Goal: Task Accomplishment & Management: Use online tool/utility

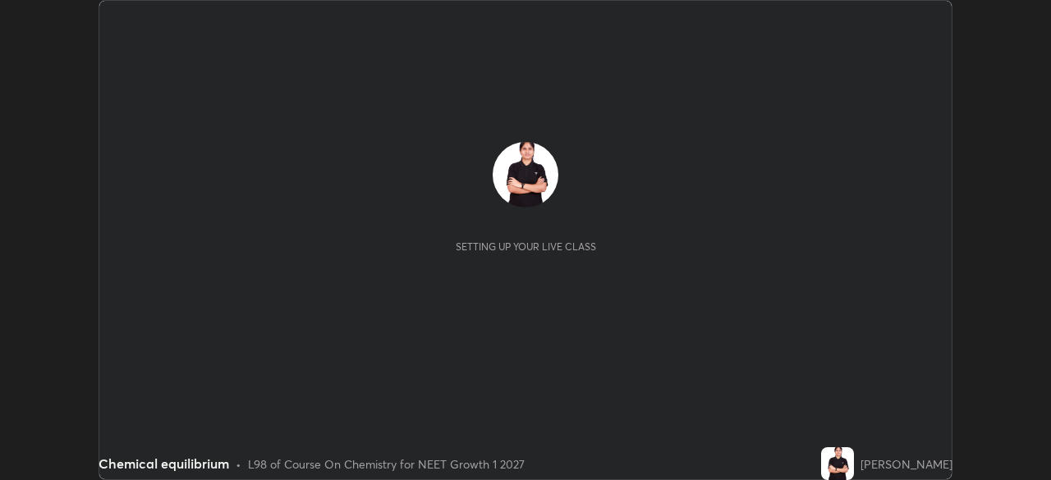
scroll to position [480, 1050]
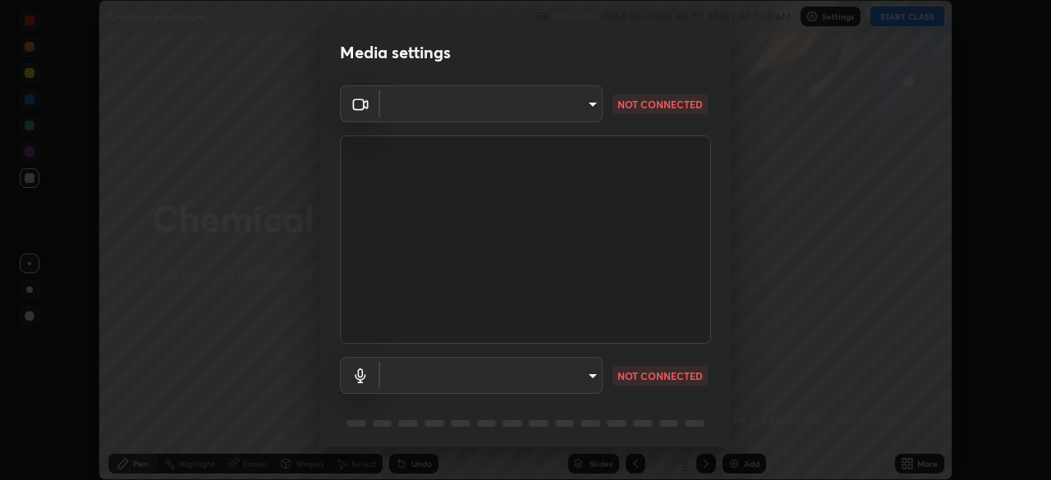
type input "5402053dac797fbd6203b9055fefd71c8703e877445e1219393e3e645ba4b0f2"
type input "default"
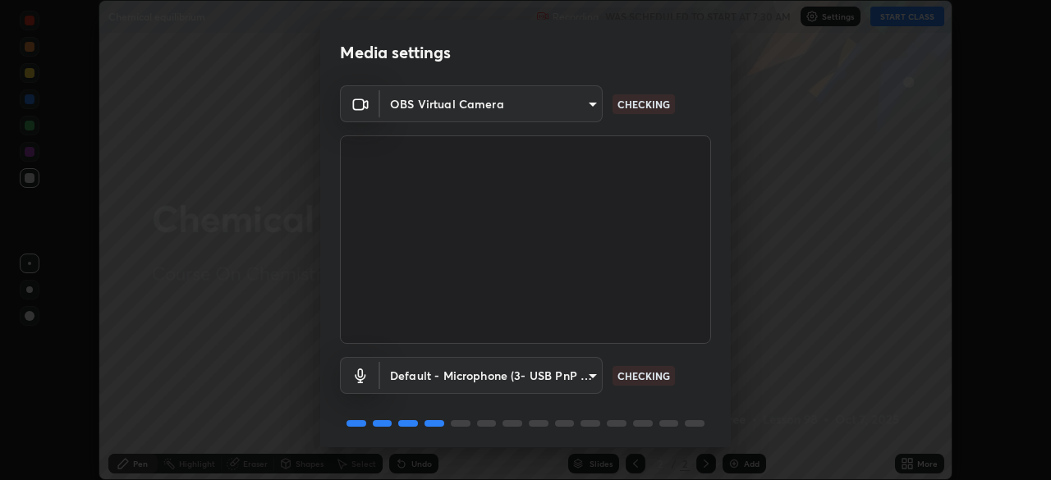
click at [419, 375] on body "Erase all Chemical equilibrium Recording WAS SCHEDULED TO START AT 7:30 AM Sett…" at bounding box center [525, 240] width 1051 height 480
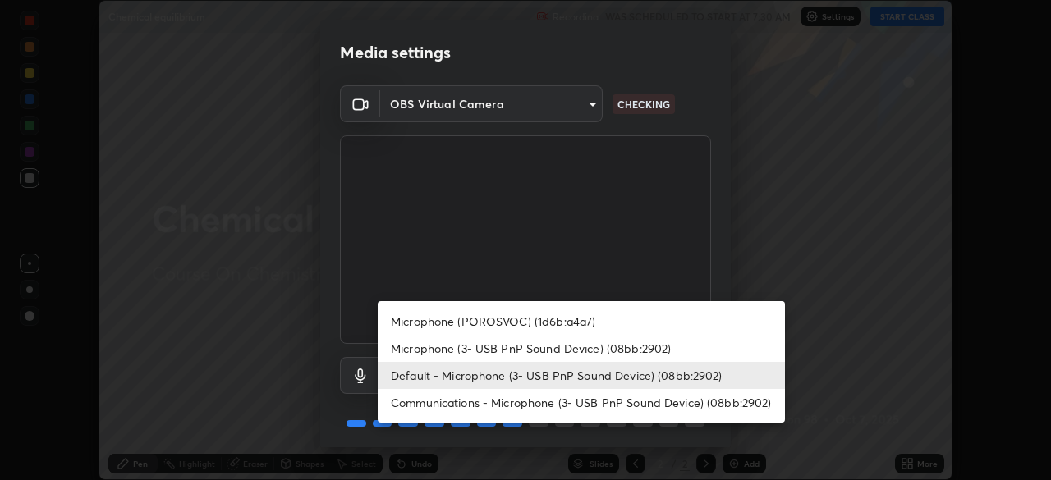
click at [422, 374] on li "Default - Microphone (3- USB PnP Sound Device) (08bb:2902)" at bounding box center [581, 375] width 407 height 27
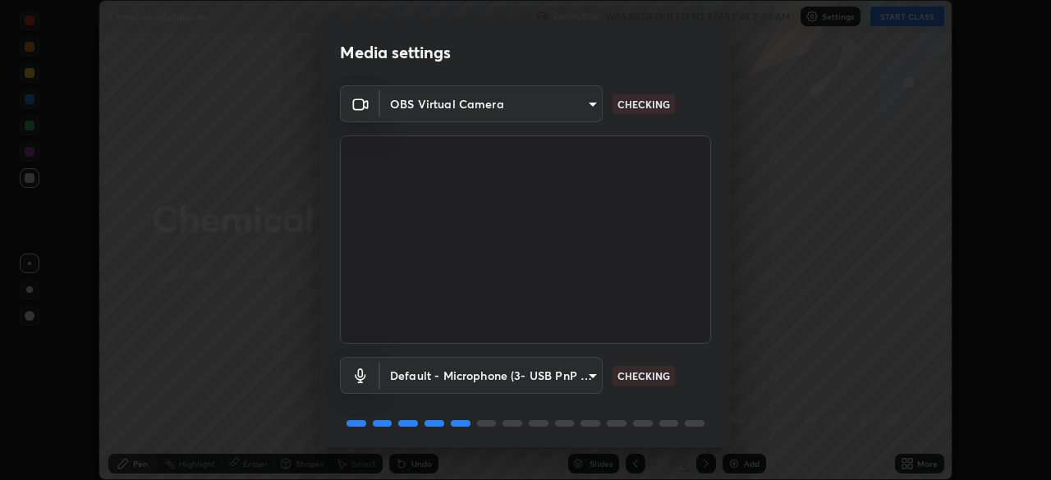
scroll to position [58, 0]
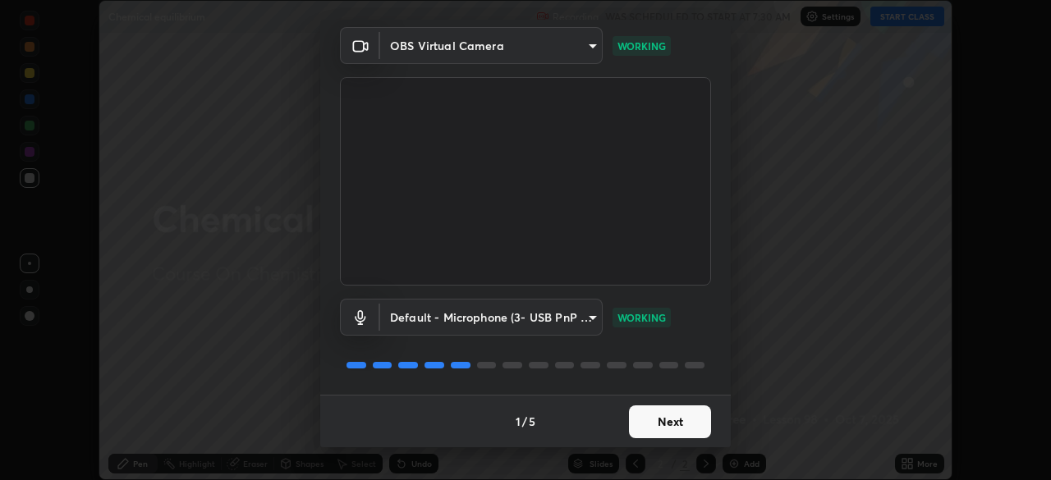
click at [651, 416] on button "Next" at bounding box center [670, 422] width 82 height 33
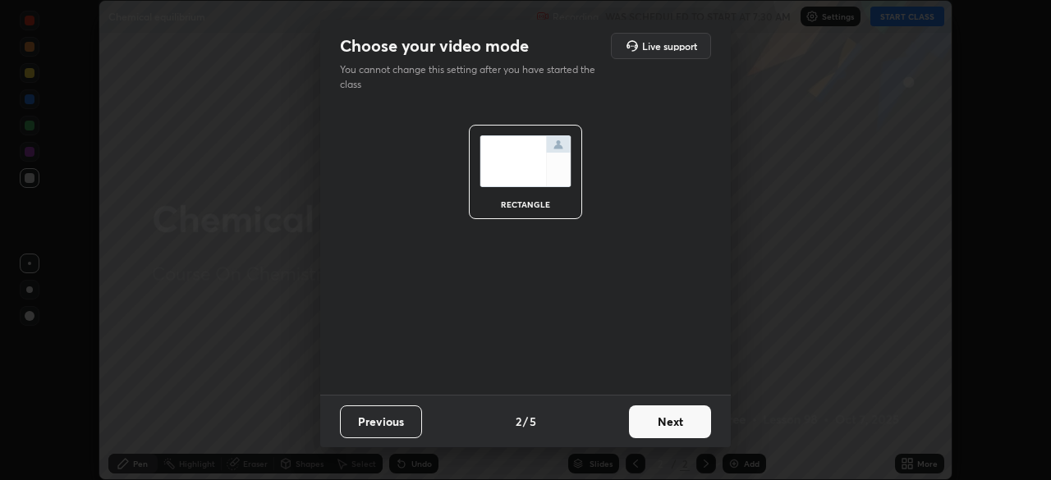
scroll to position [0, 0]
click at [654, 420] on button "Next" at bounding box center [670, 422] width 82 height 33
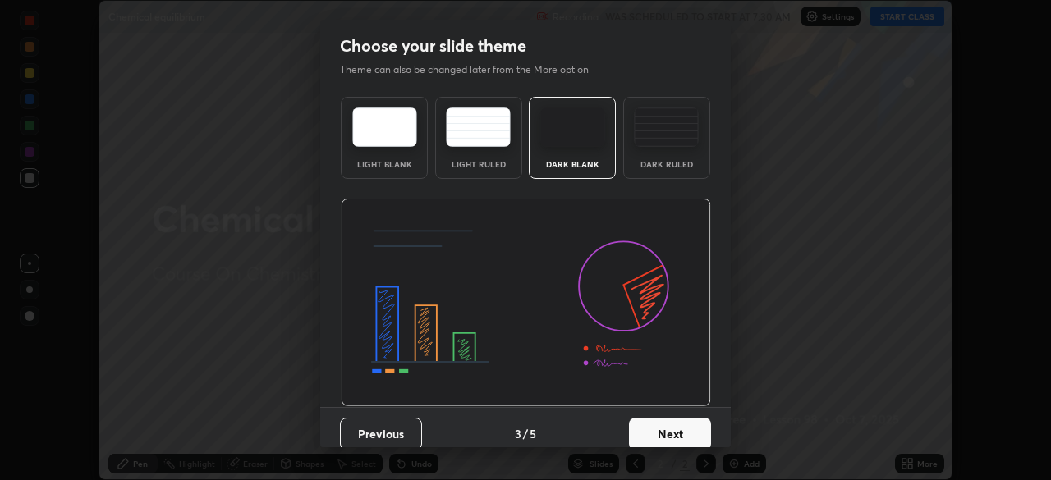
click at [695, 437] on button "Next" at bounding box center [670, 434] width 82 height 33
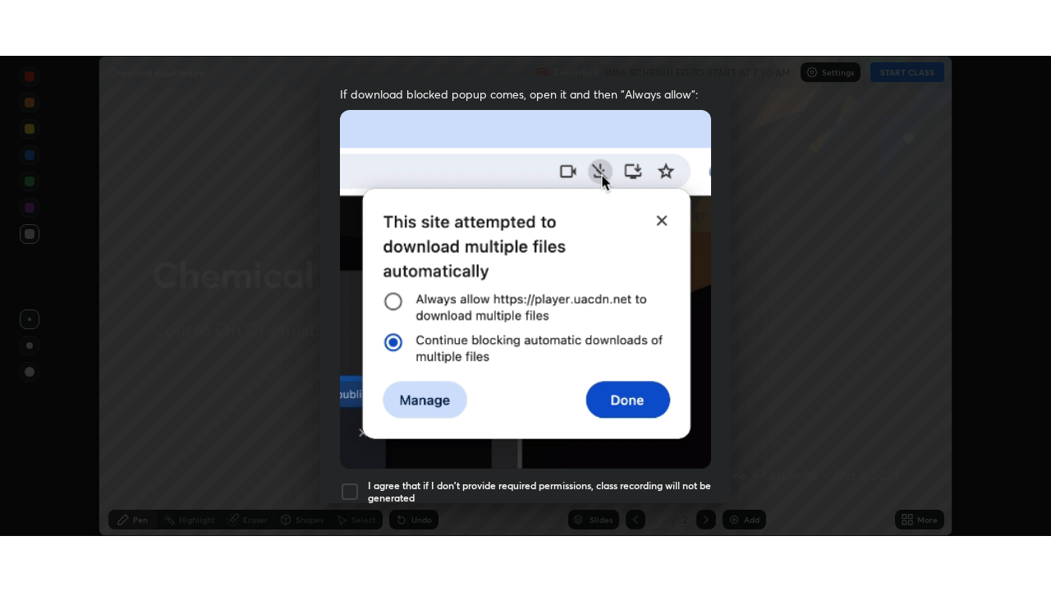
scroll to position [393, 0]
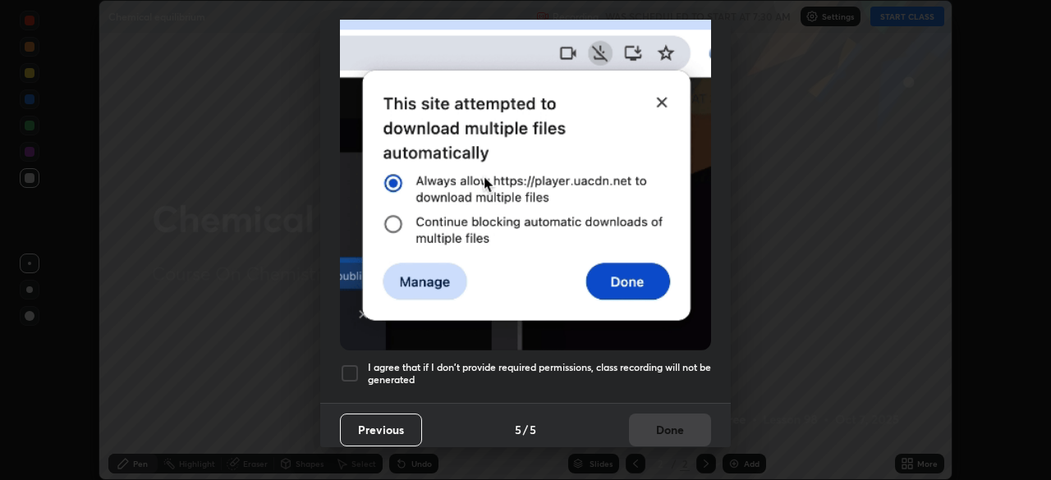
click at [347, 367] on div at bounding box center [350, 374] width 20 height 20
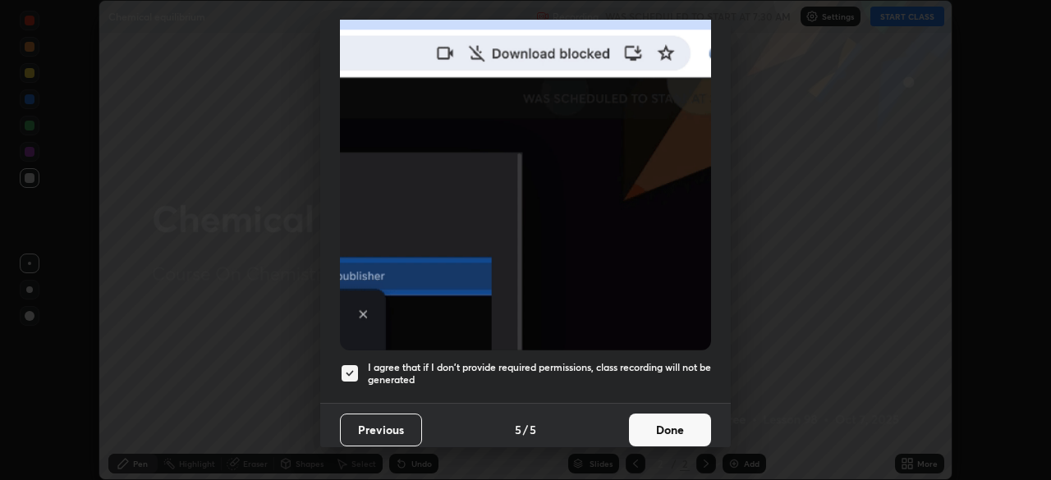
click at [682, 416] on button "Done" at bounding box center [670, 430] width 82 height 33
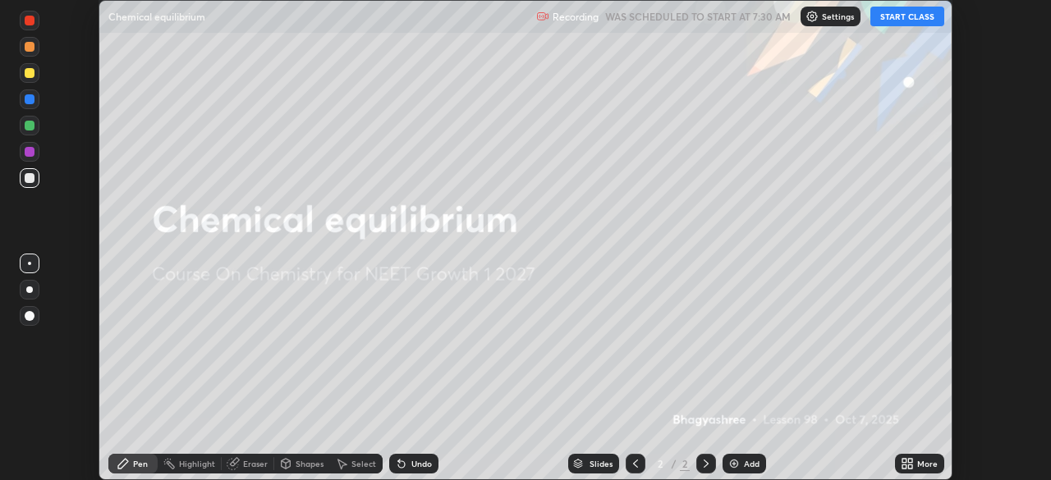
click at [892, 12] on button "START CLASS" at bounding box center [907, 17] width 74 height 20
click at [905, 468] on icon at bounding box center [904, 467] width 4 height 4
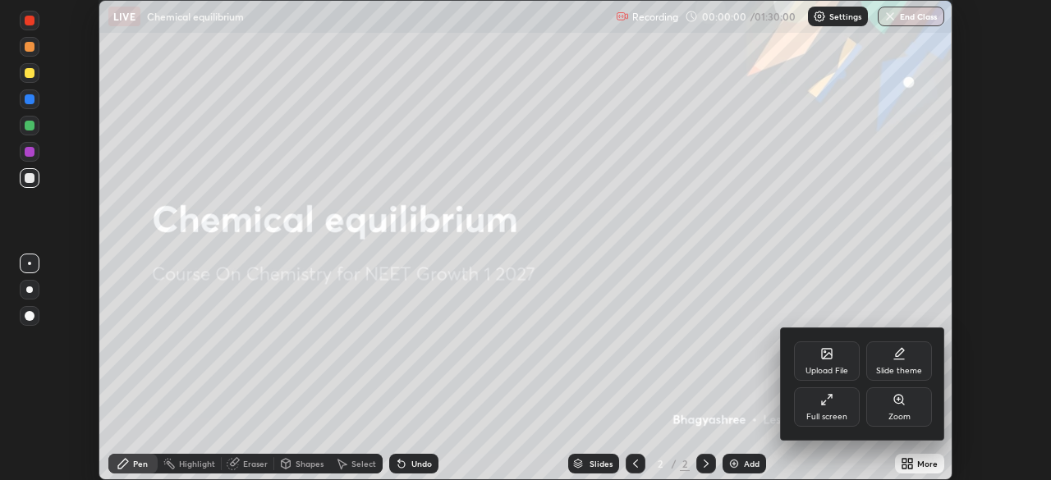
click at [830, 401] on icon at bounding box center [826, 399] width 13 height 13
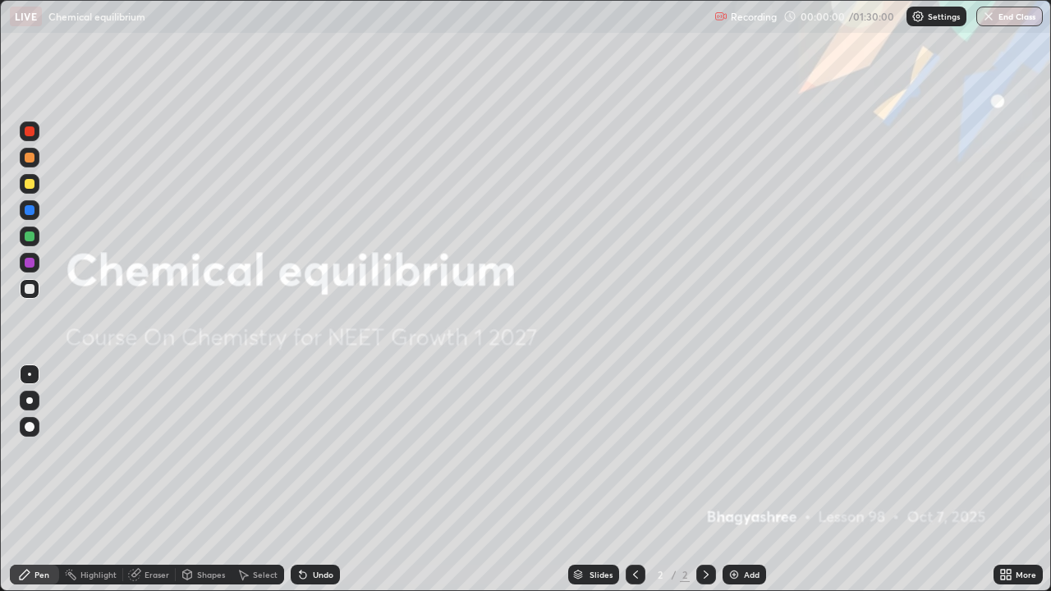
scroll to position [591, 1051]
click at [741, 479] on div "Add" at bounding box center [744, 575] width 44 height 20
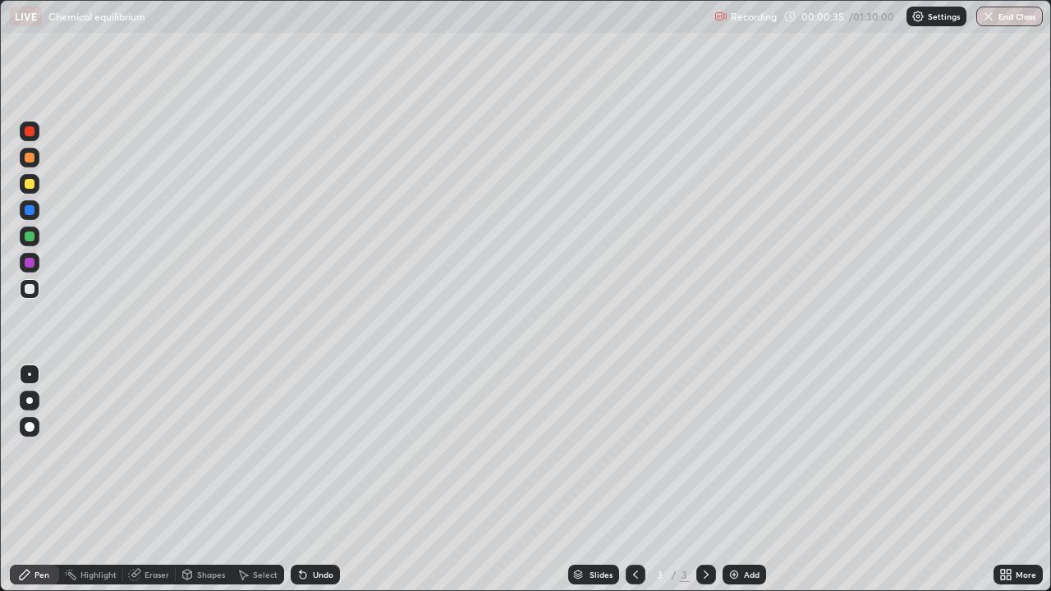
click at [153, 479] on div "Eraser" at bounding box center [156, 575] width 25 height 8
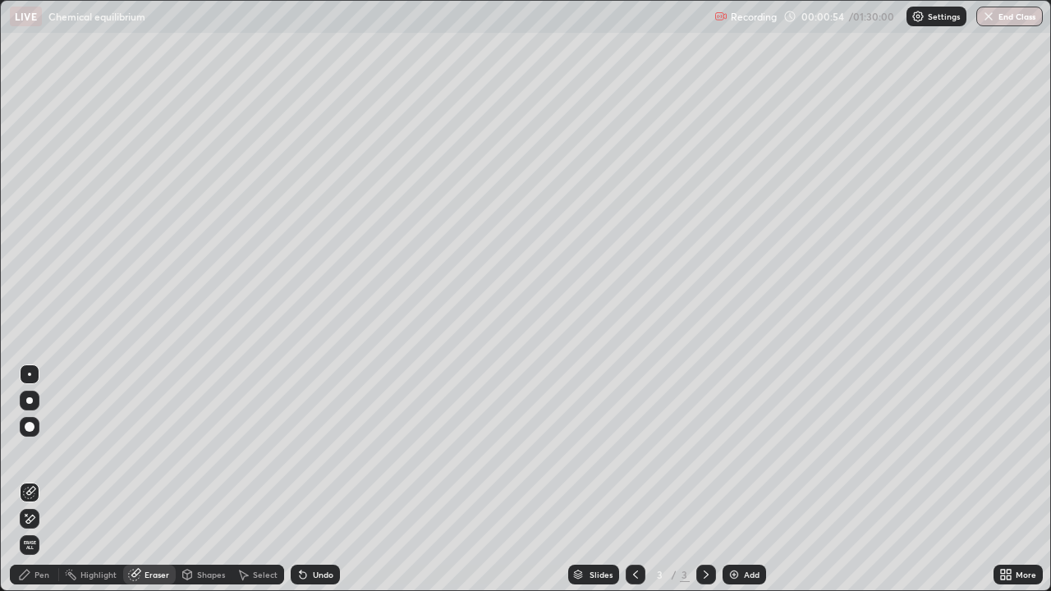
click at [37, 479] on div "Pen" at bounding box center [41, 575] width 15 height 8
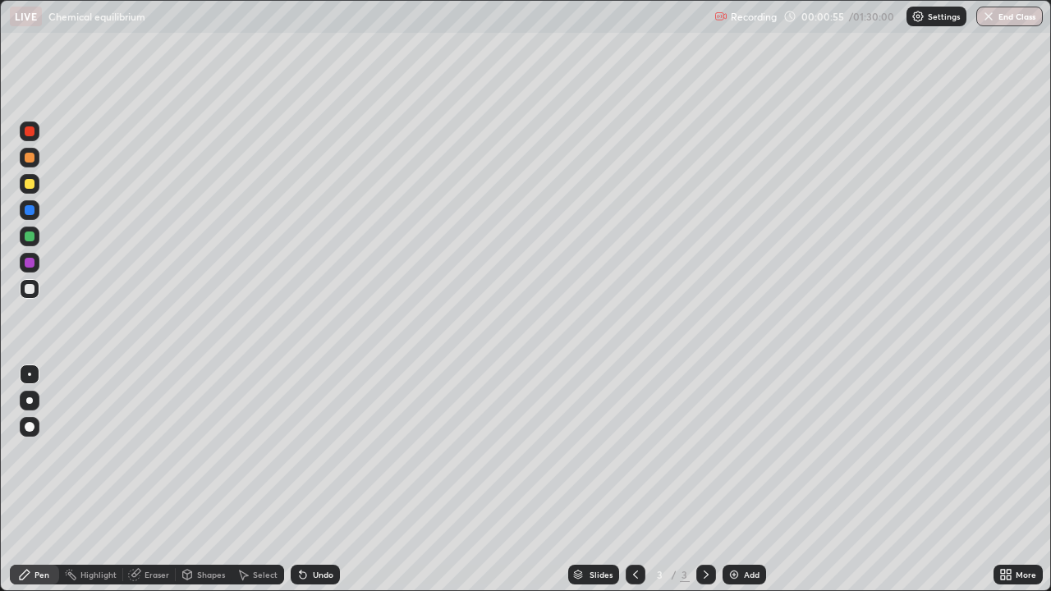
click at [31, 264] on div at bounding box center [30, 263] width 10 height 10
click at [31, 263] on div at bounding box center [30, 263] width 10 height 10
click at [253, 479] on div "Select" at bounding box center [265, 575] width 25 height 8
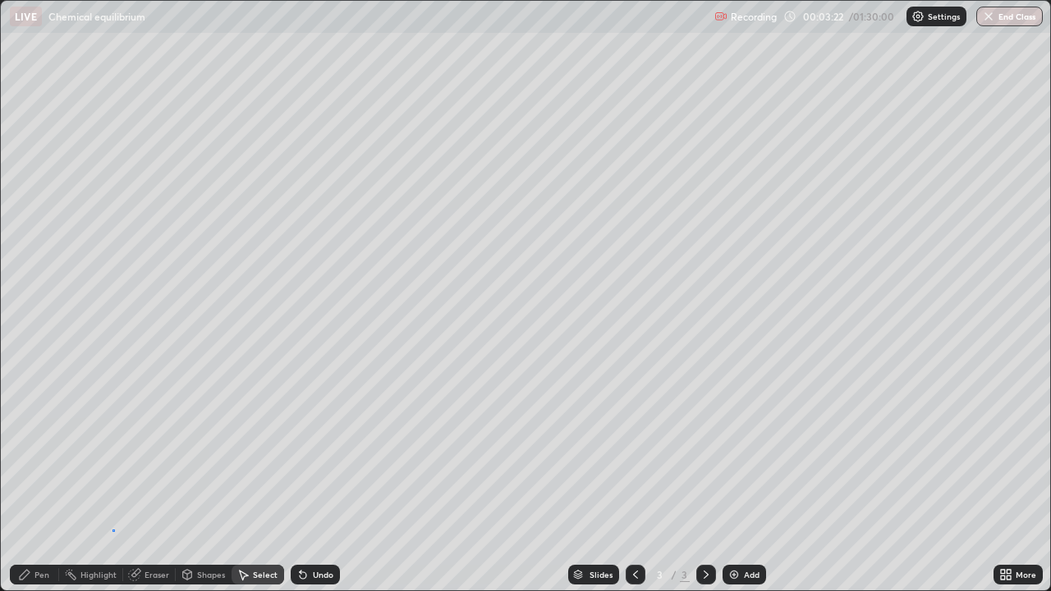
click at [112, 479] on div "0 ° Undo Copy Duplicate Duplicate to new slide Delete" at bounding box center [525, 295] width 1049 height 589
click at [46, 479] on div "Pen" at bounding box center [41, 575] width 15 height 8
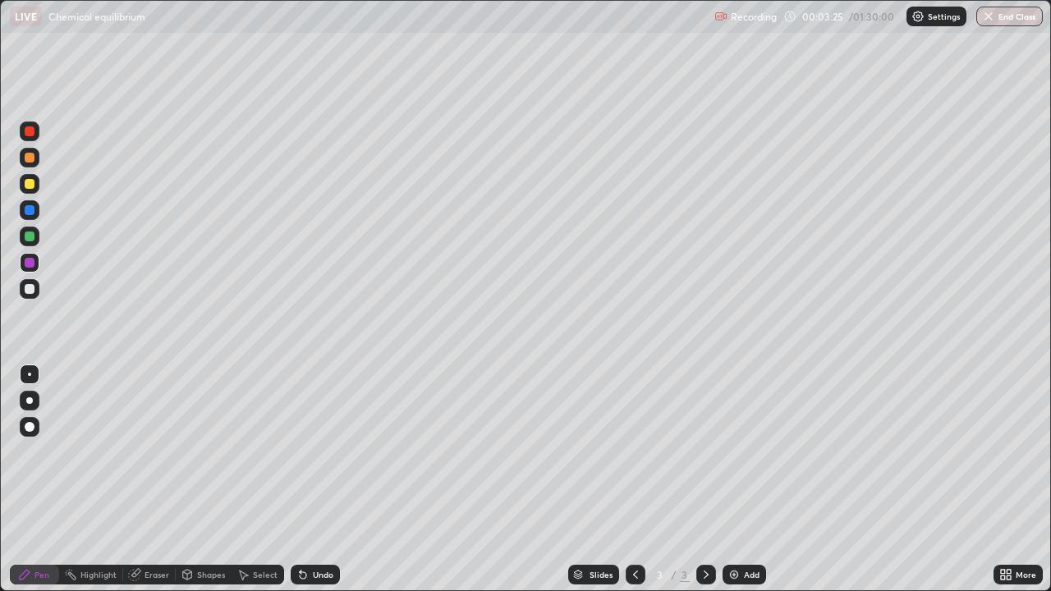
click at [154, 479] on div "Eraser" at bounding box center [156, 575] width 25 height 8
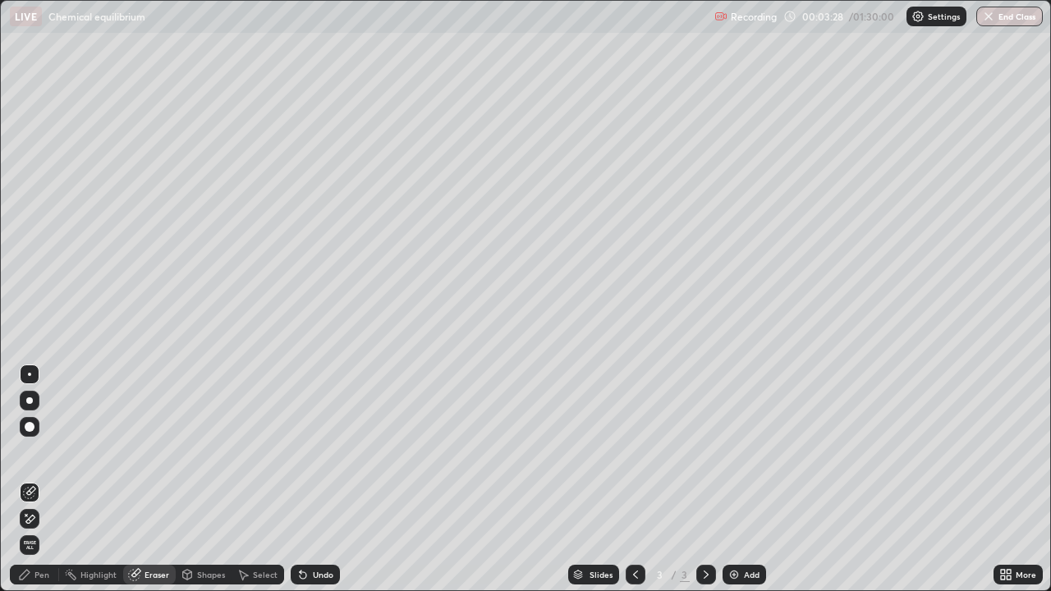
click at [43, 479] on div "Pen" at bounding box center [41, 575] width 15 height 8
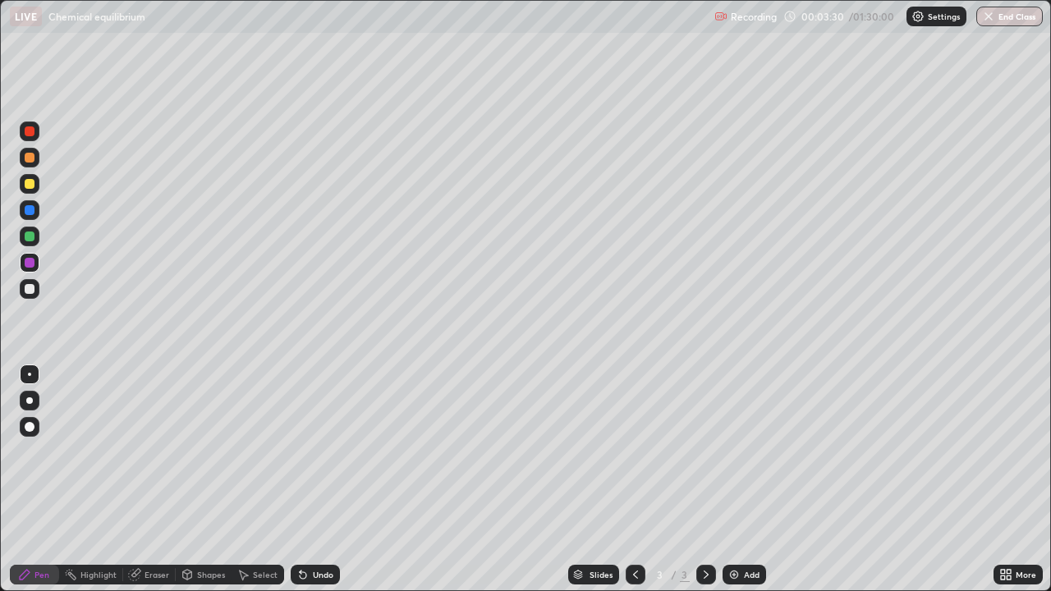
click at [154, 479] on div "Eraser" at bounding box center [156, 575] width 25 height 8
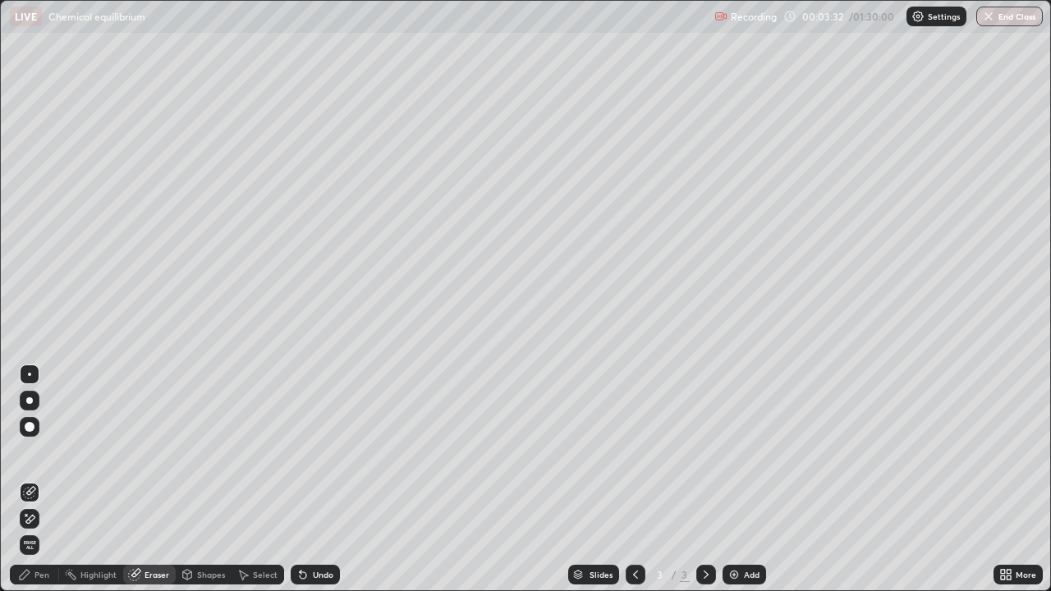
click at [40, 479] on div "Pen" at bounding box center [41, 575] width 15 height 8
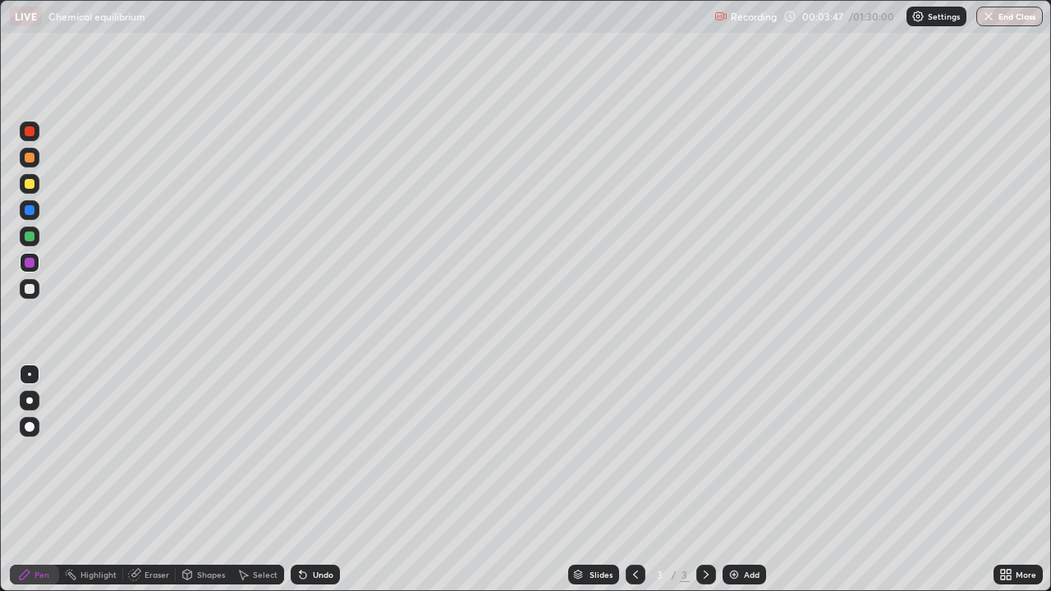
click at [148, 479] on div "Eraser" at bounding box center [156, 575] width 25 height 8
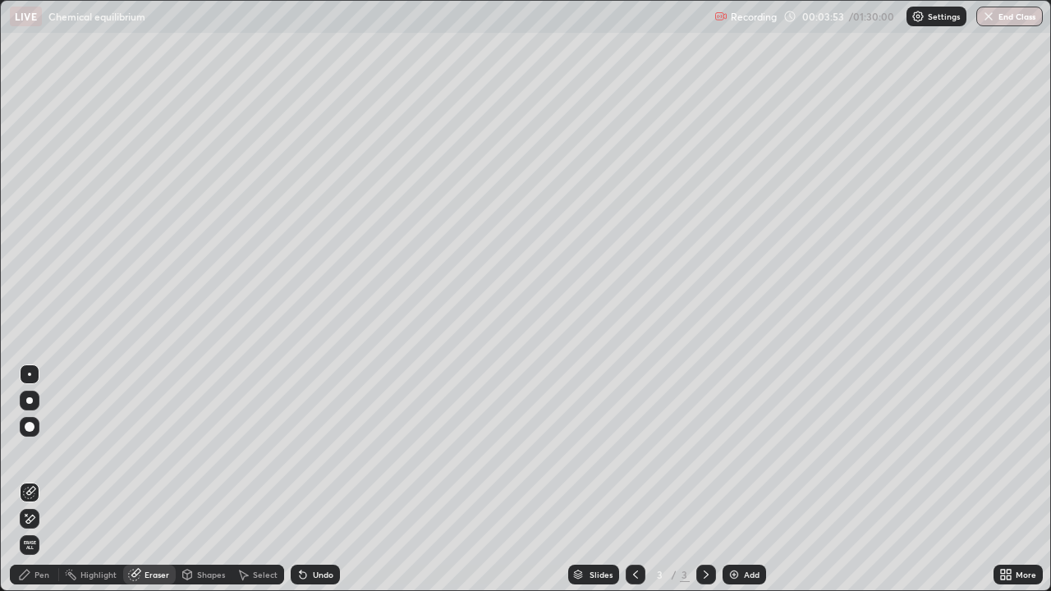
click at [42, 479] on div "Pen" at bounding box center [41, 575] width 15 height 8
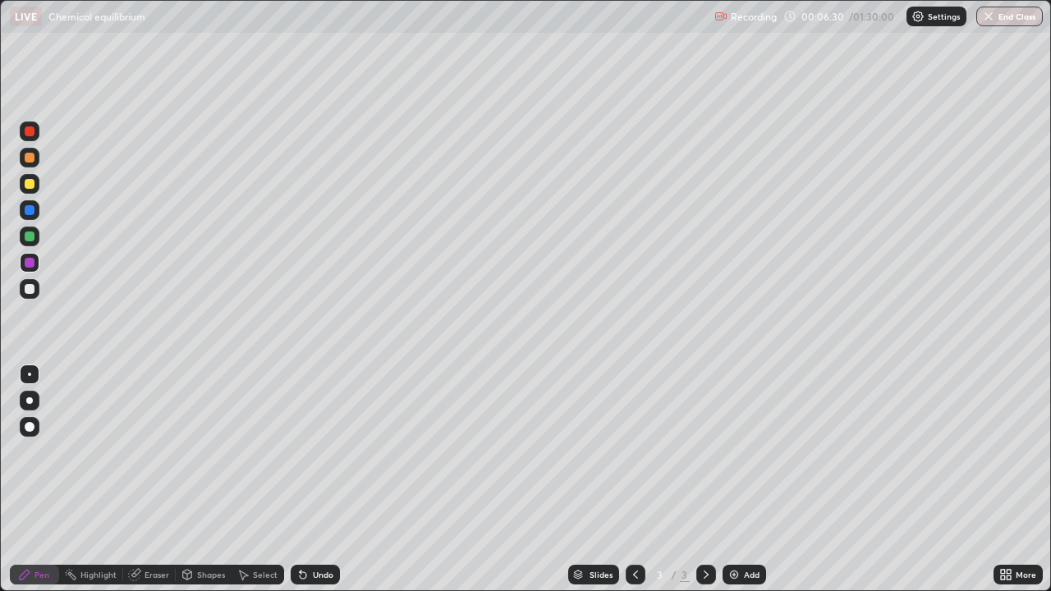
click at [26, 209] on div at bounding box center [30, 210] width 10 height 10
click at [243, 479] on icon at bounding box center [242, 574] width 13 height 13
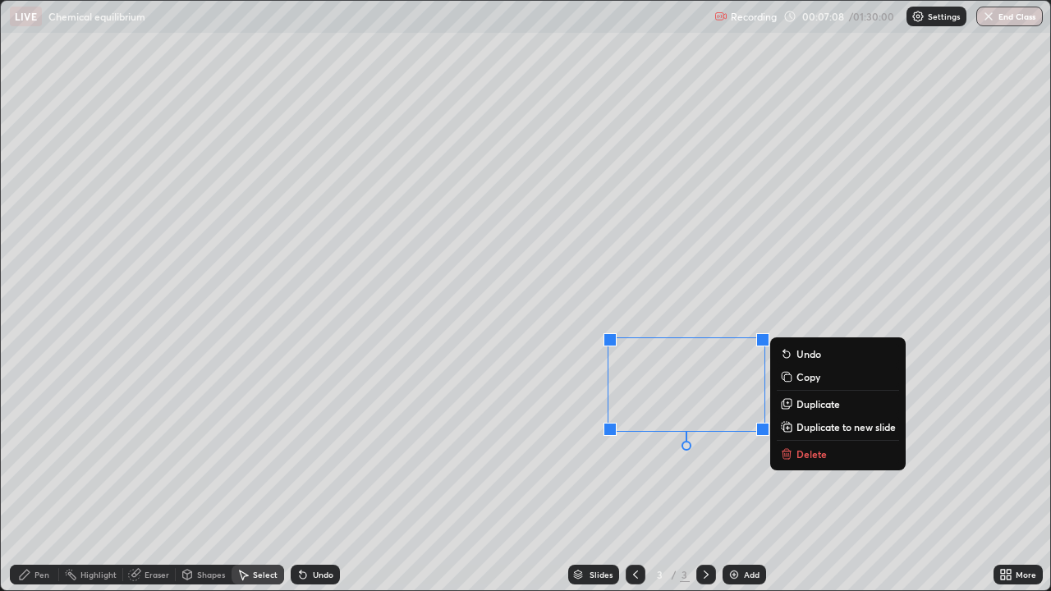
click at [804, 456] on p "Delete" at bounding box center [811, 453] width 30 height 13
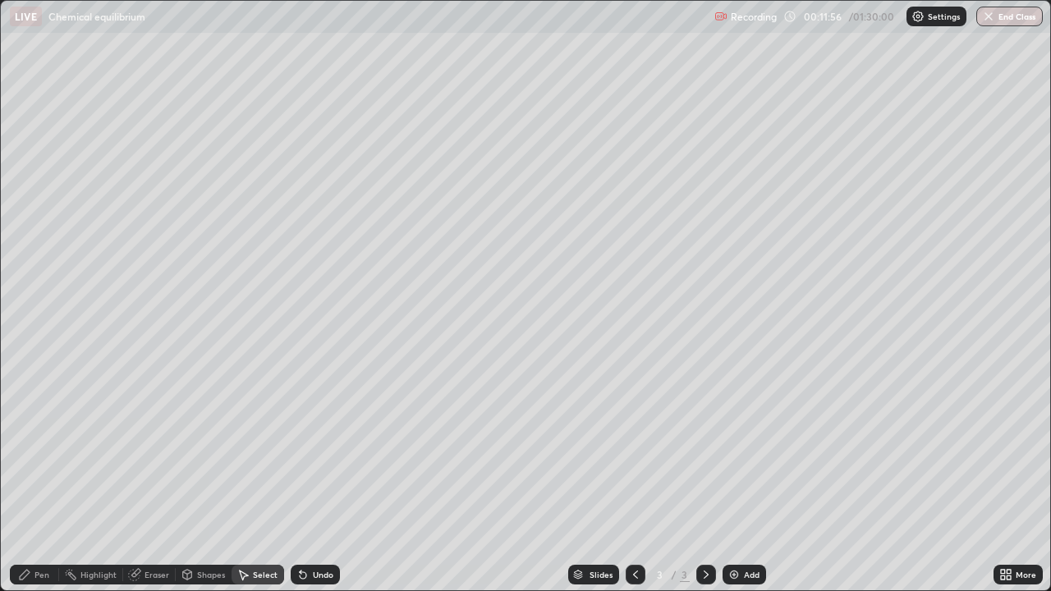
click at [25, 479] on icon at bounding box center [25, 575] width 10 height 10
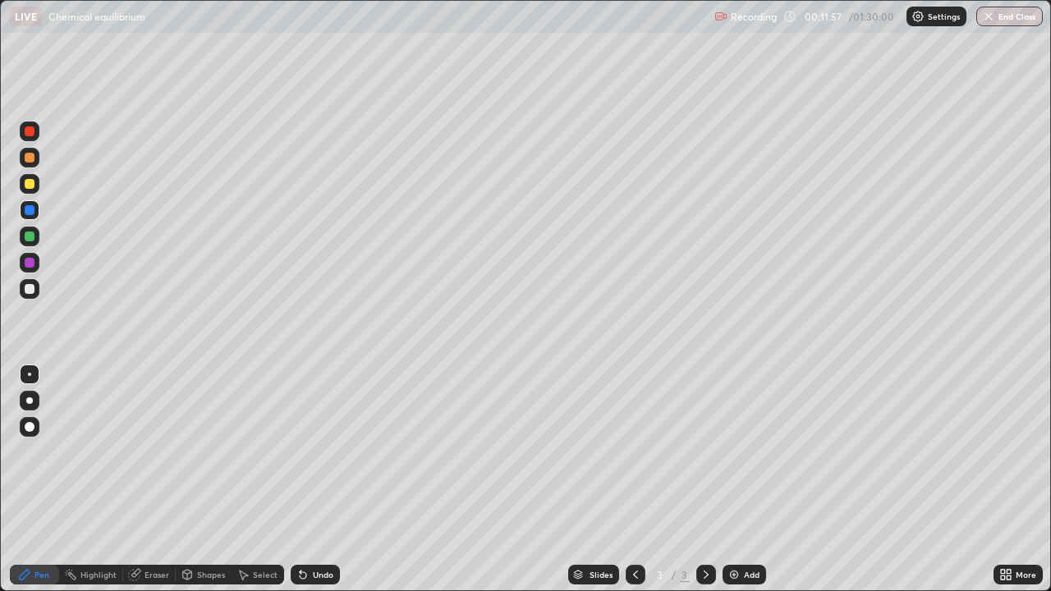
click at [25, 287] on div at bounding box center [30, 289] width 10 height 10
click at [741, 479] on div "Add" at bounding box center [744, 575] width 44 height 20
click at [32, 291] on div at bounding box center [30, 289] width 10 height 10
click at [629, 479] on icon at bounding box center [635, 574] width 13 height 13
click at [702, 479] on icon at bounding box center [705, 574] width 13 height 13
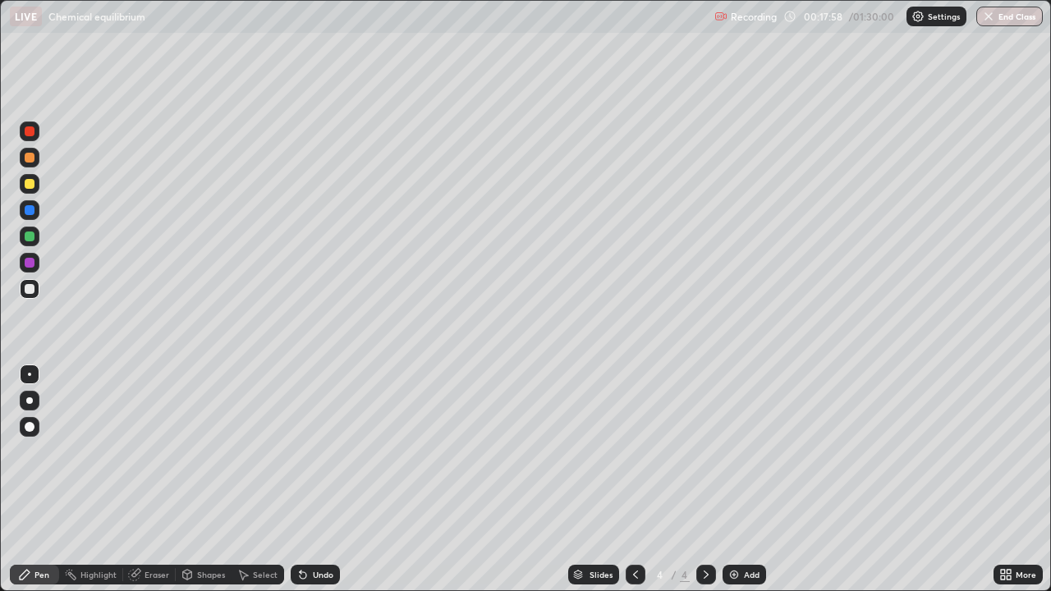
click at [308, 479] on div "Undo" at bounding box center [315, 575] width 49 height 20
click at [310, 479] on div "Undo" at bounding box center [315, 575] width 49 height 20
click at [746, 479] on div "Add" at bounding box center [744, 575] width 44 height 20
click at [33, 161] on div at bounding box center [30, 158] width 10 height 10
click at [30, 283] on div at bounding box center [30, 289] width 20 height 20
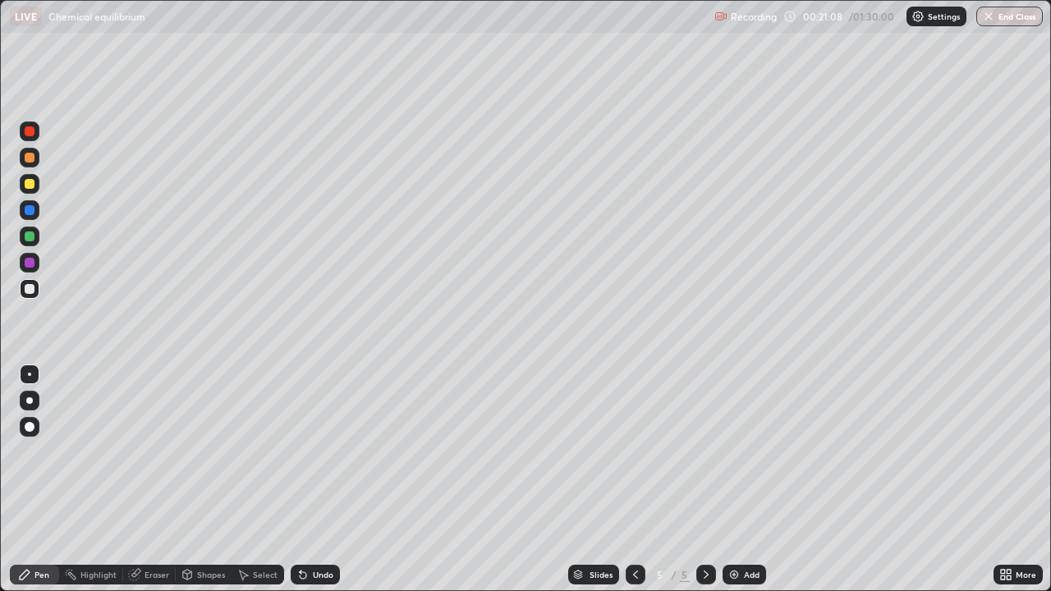
click at [30, 263] on div at bounding box center [30, 263] width 10 height 10
click at [33, 287] on div at bounding box center [30, 289] width 10 height 10
click at [303, 479] on icon at bounding box center [302, 574] width 13 height 13
click at [307, 479] on div "Undo" at bounding box center [315, 575] width 49 height 20
click at [306, 479] on icon at bounding box center [302, 574] width 13 height 13
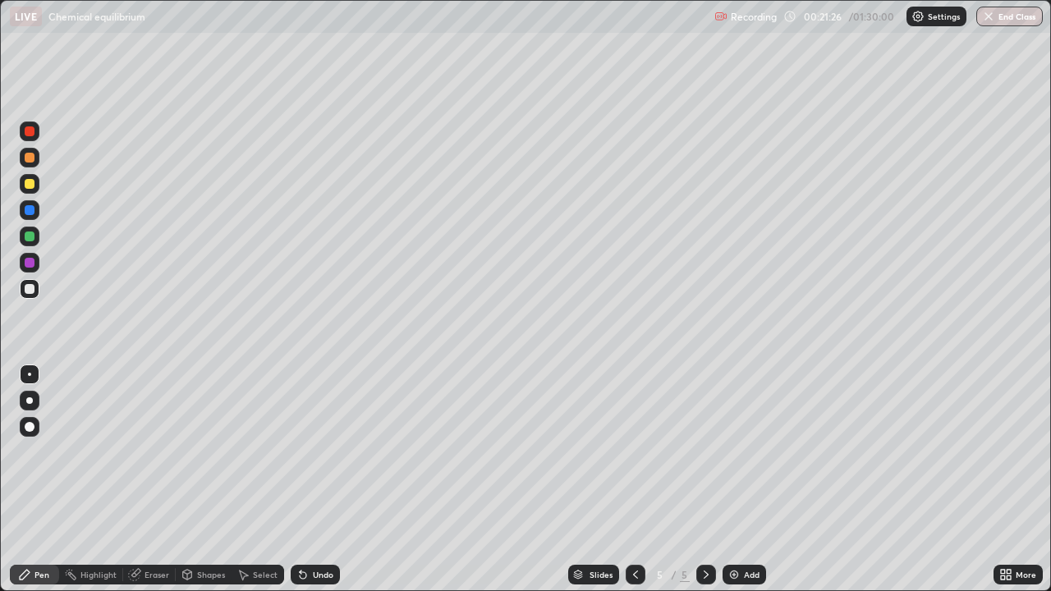
click at [300, 479] on div "Undo" at bounding box center [315, 575] width 49 height 20
click at [300, 479] on icon at bounding box center [302, 574] width 13 height 13
click at [30, 263] on div at bounding box center [30, 263] width 10 height 10
click at [29, 287] on div at bounding box center [30, 289] width 10 height 10
click at [27, 265] on div at bounding box center [30, 263] width 10 height 10
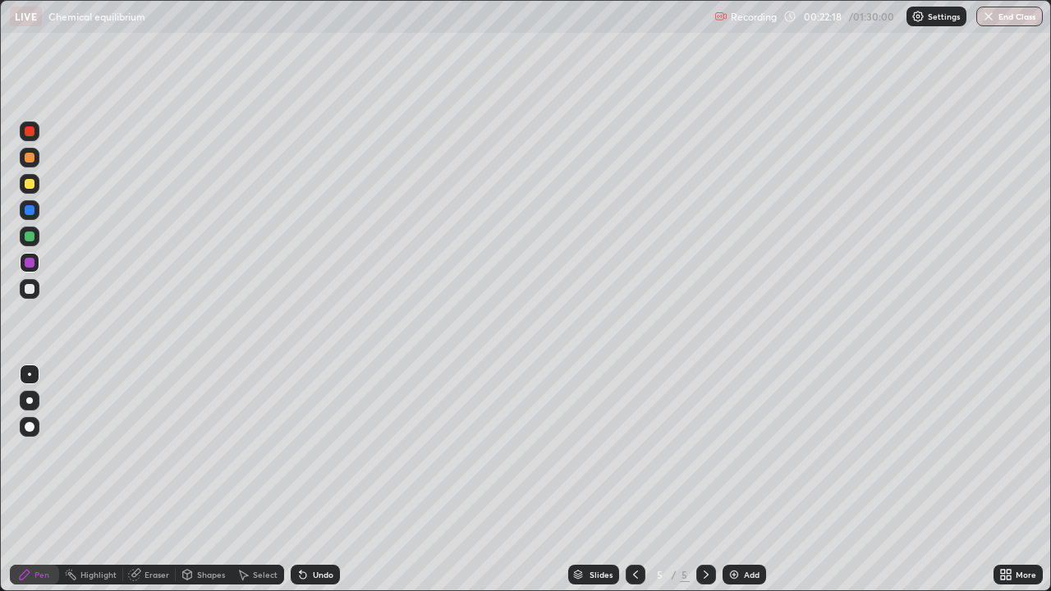
click at [30, 289] on div at bounding box center [30, 289] width 10 height 10
click at [26, 206] on div at bounding box center [30, 210] width 10 height 10
click at [744, 479] on div "Add" at bounding box center [752, 575] width 16 height 8
click at [35, 287] on div at bounding box center [30, 289] width 20 height 20
click at [30, 183] on div at bounding box center [30, 184] width 10 height 10
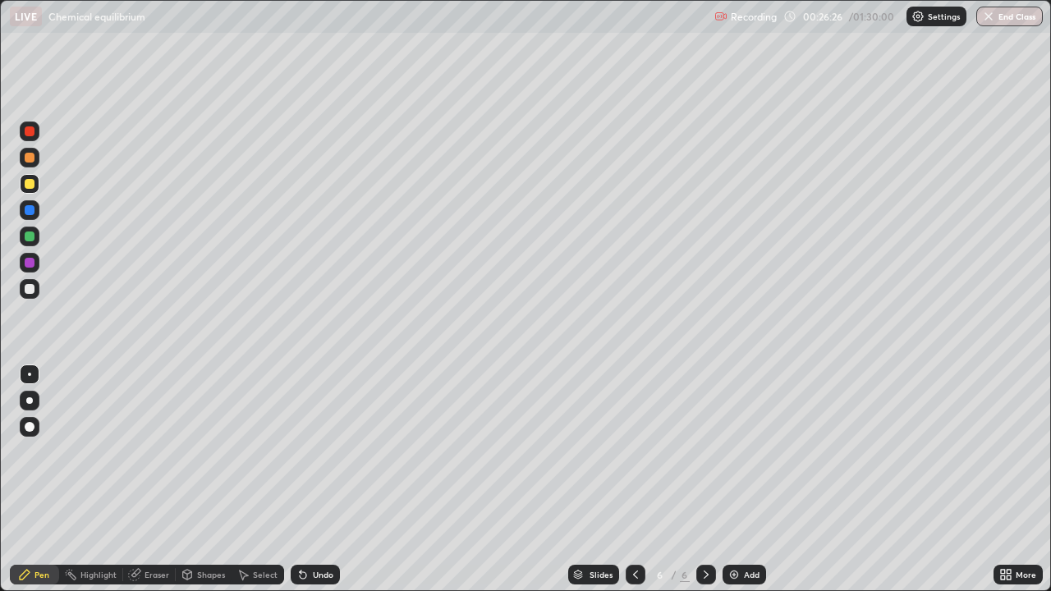
click at [30, 290] on div at bounding box center [30, 289] width 10 height 10
click at [303, 479] on icon at bounding box center [302, 574] width 13 height 13
click at [302, 479] on div "Undo" at bounding box center [315, 575] width 49 height 20
click at [28, 131] on div at bounding box center [30, 131] width 10 height 10
click at [736, 479] on img at bounding box center [733, 574] width 13 height 13
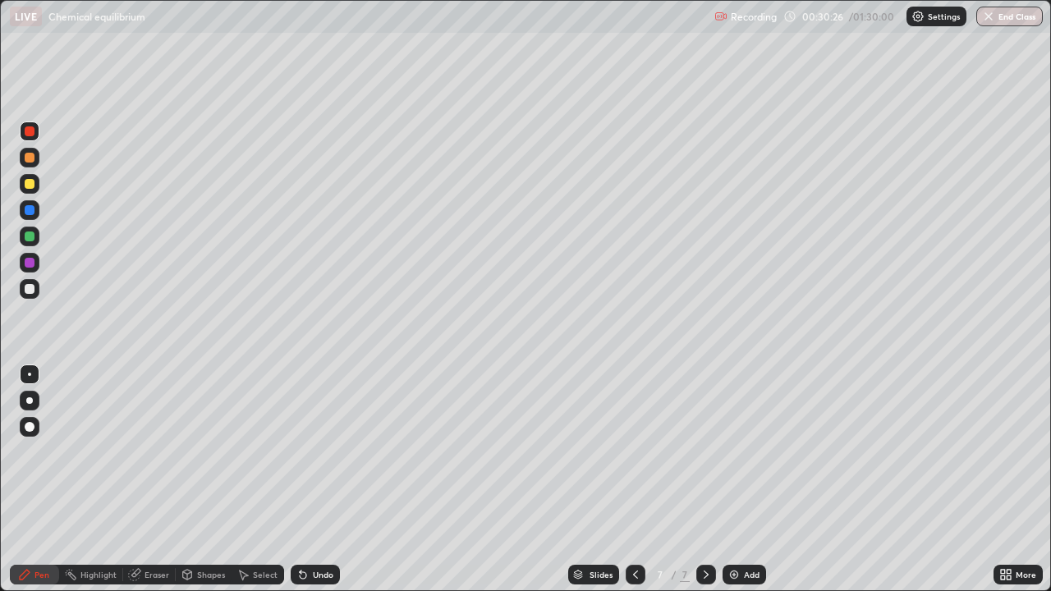
click at [32, 291] on div at bounding box center [30, 289] width 10 height 10
click at [144, 479] on div "Eraser" at bounding box center [156, 575] width 25 height 8
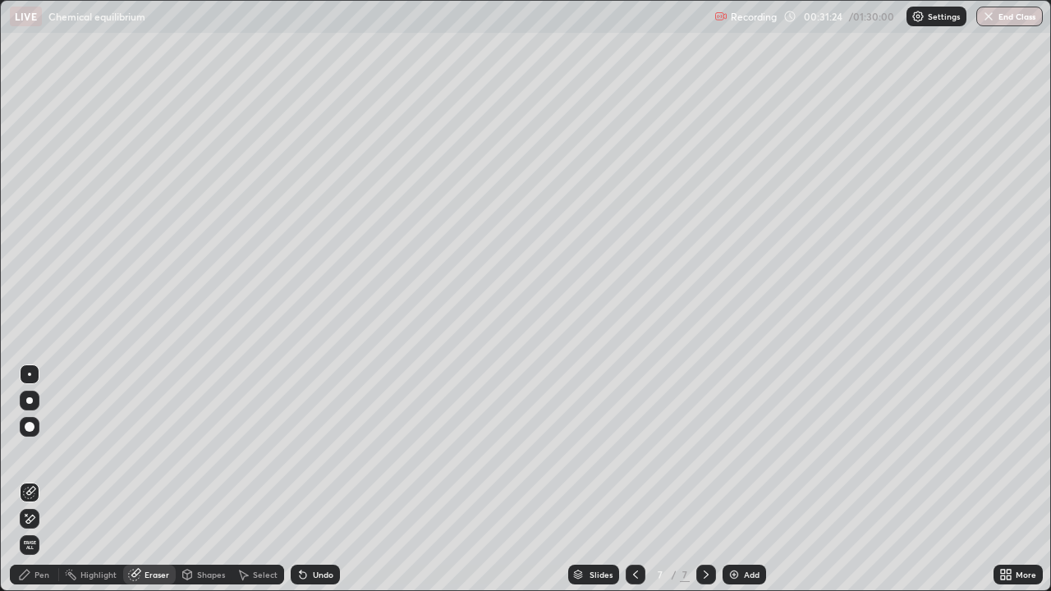
click at [629, 479] on icon at bounding box center [635, 574] width 13 height 13
click at [704, 479] on icon at bounding box center [705, 574] width 13 height 13
click at [632, 479] on div at bounding box center [636, 575] width 20 height 20
click at [704, 479] on icon at bounding box center [705, 574] width 13 height 13
click at [34, 479] on div "Pen" at bounding box center [34, 575] width 49 height 20
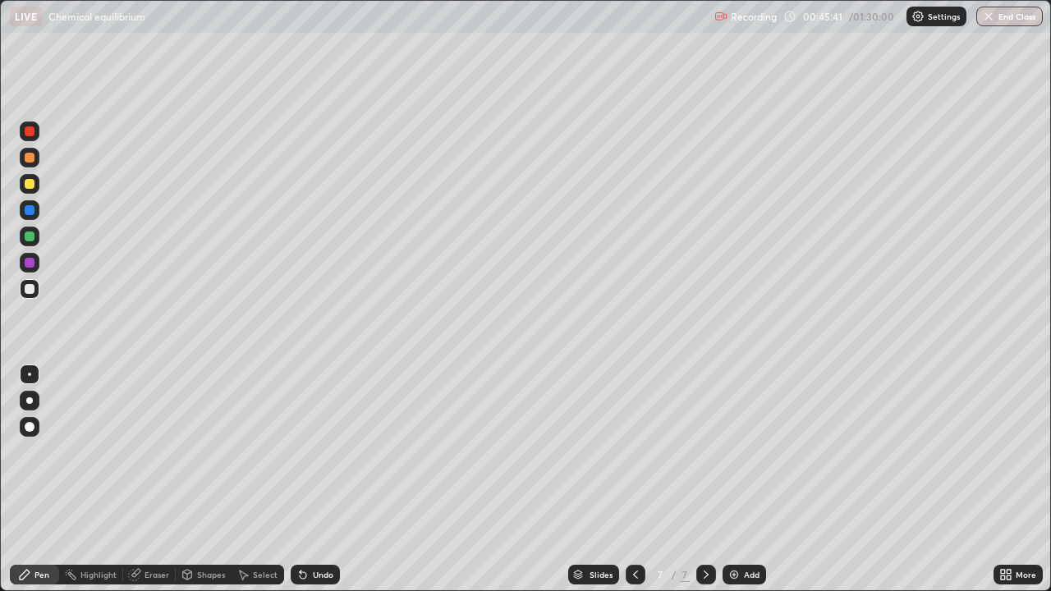
click at [734, 479] on img at bounding box center [733, 574] width 13 height 13
click at [319, 479] on div "Undo" at bounding box center [323, 575] width 21 height 8
click at [153, 479] on div "Eraser" at bounding box center [149, 575] width 53 height 20
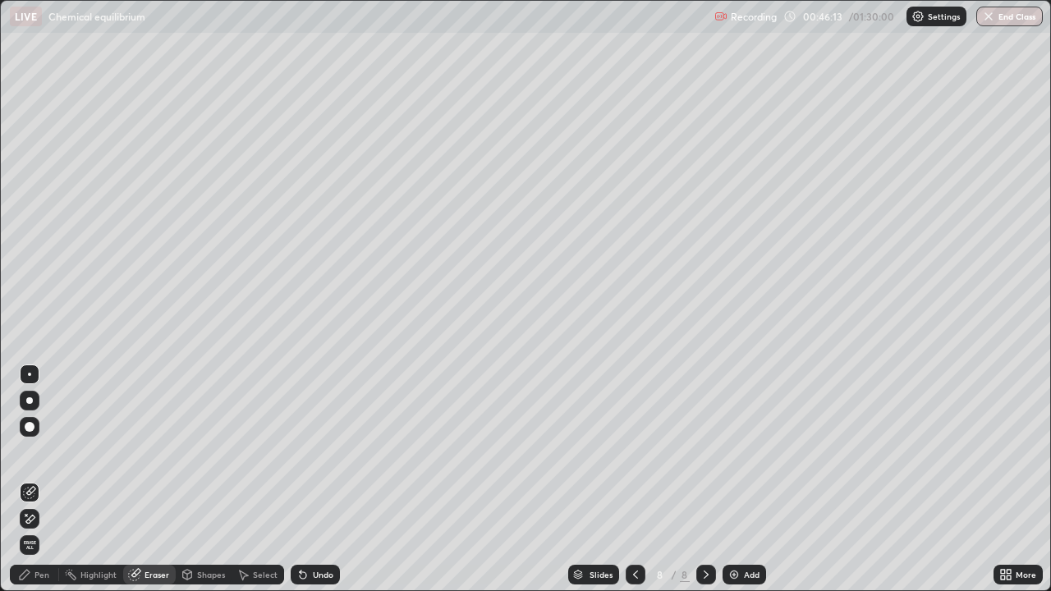
click at [40, 479] on div "Pen" at bounding box center [34, 575] width 49 height 20
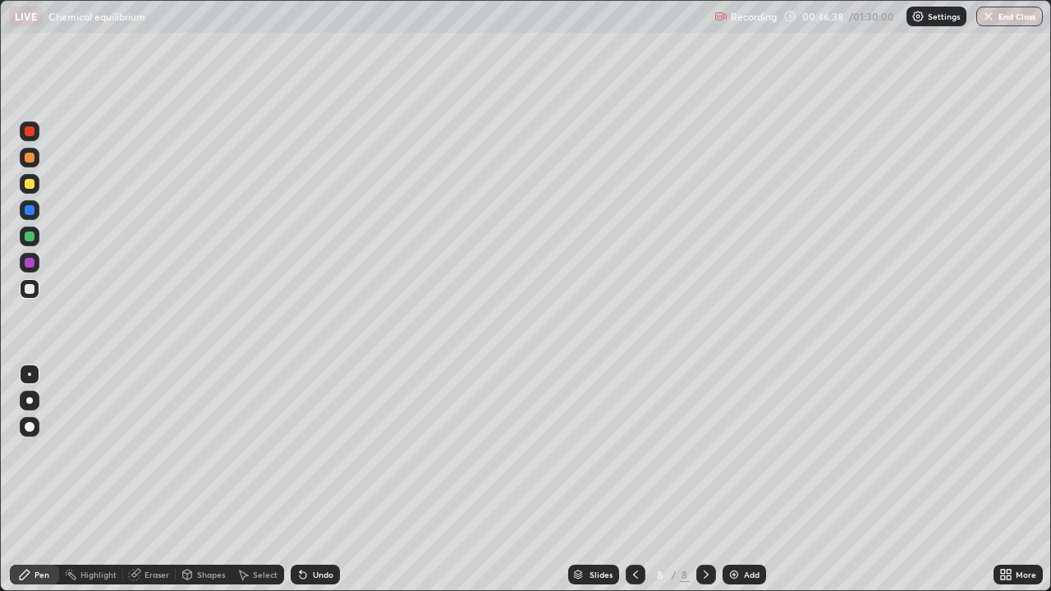
click at [157, 479] on div "Eraser" at bounding box center [156, 575] width 25 height 8
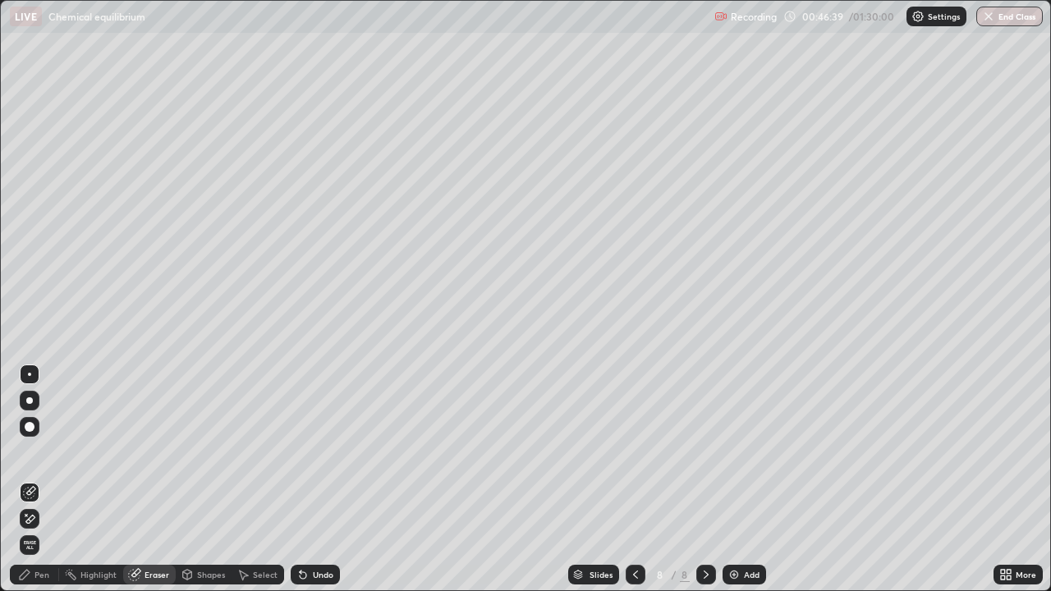
click at [42, 479] on div "Pen" at bounding box center [34, 575] width 49 height 20
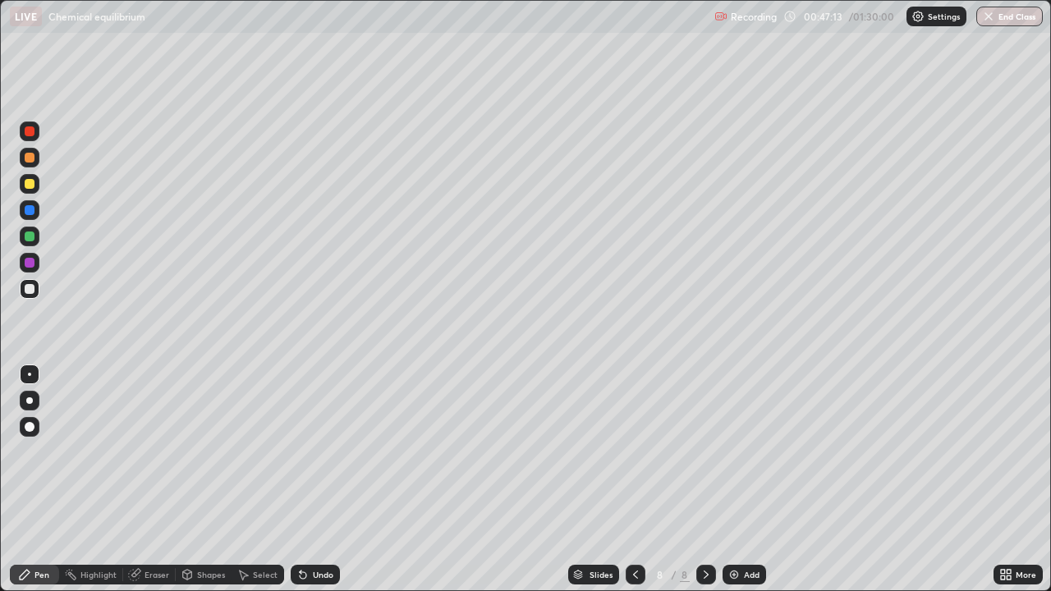
click at [146, 479] on div "Eraser" at bounding box center [156, 575] width 25 height 8
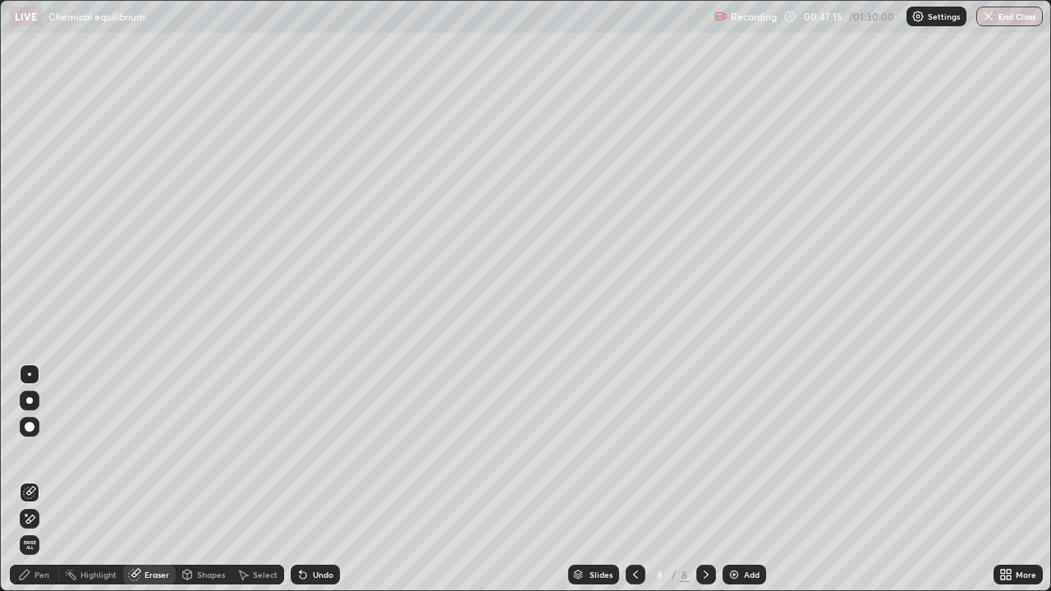
click at [41, 479] on div "Pen" at bounding box center [41, 575] width 15 height 8
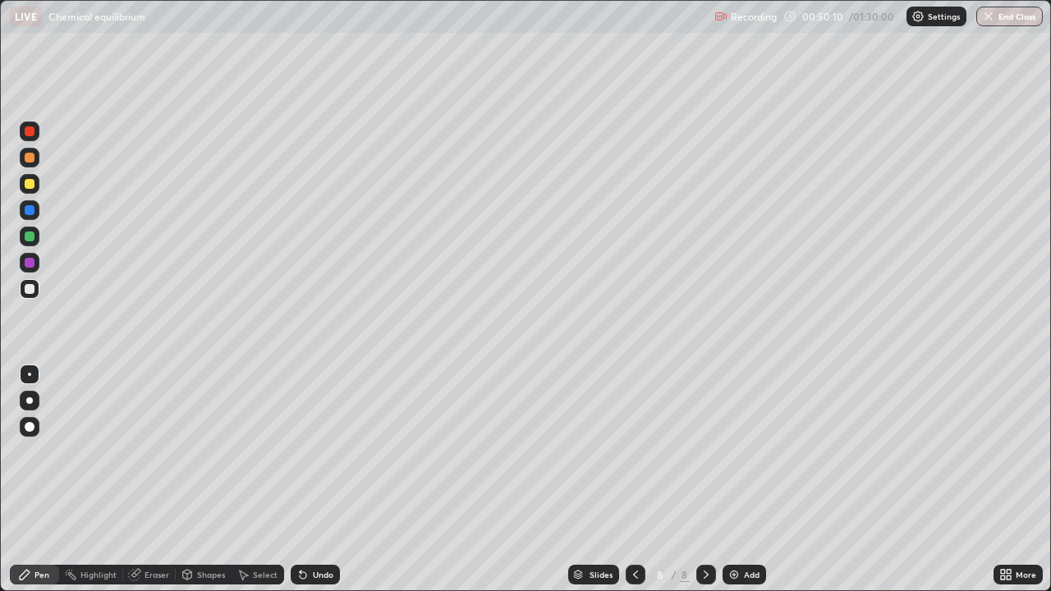
click at [151, 479] on div "Eraser" at bounding box center [156, 575] width 25 height 8
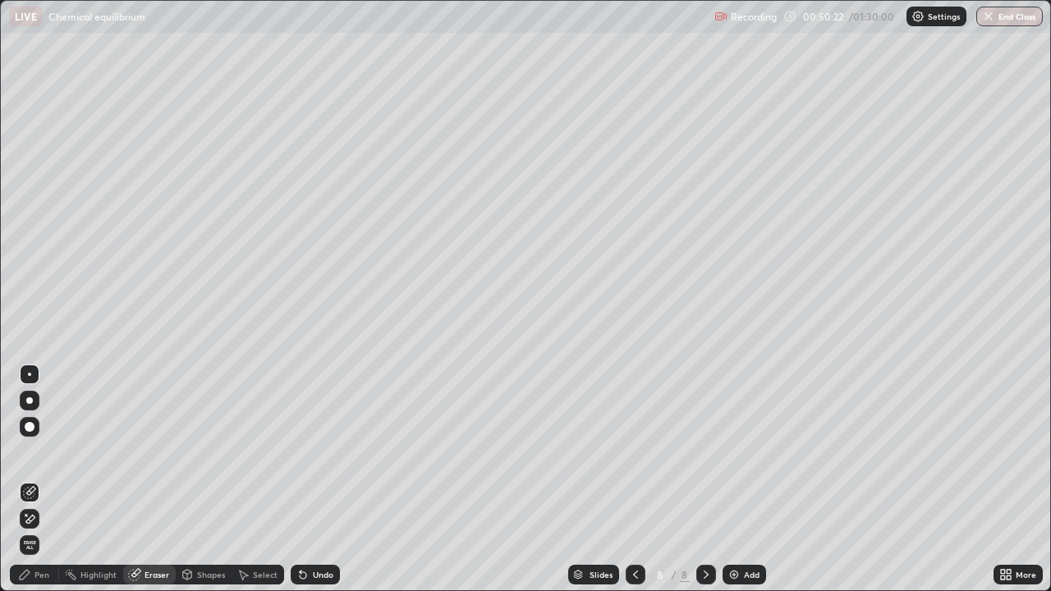
click at [34, 479] on div "Pen" at bounding box center [41, 575] width 15 height 8
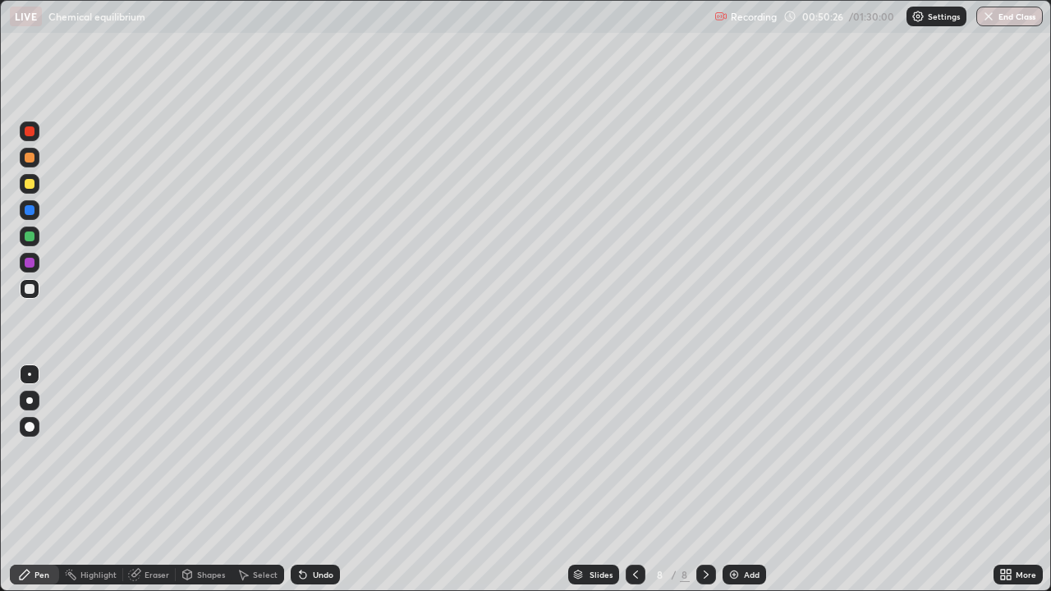
click at [157, 479] on div "Eraser" at bounding box center [149, 575] width 53 height 20
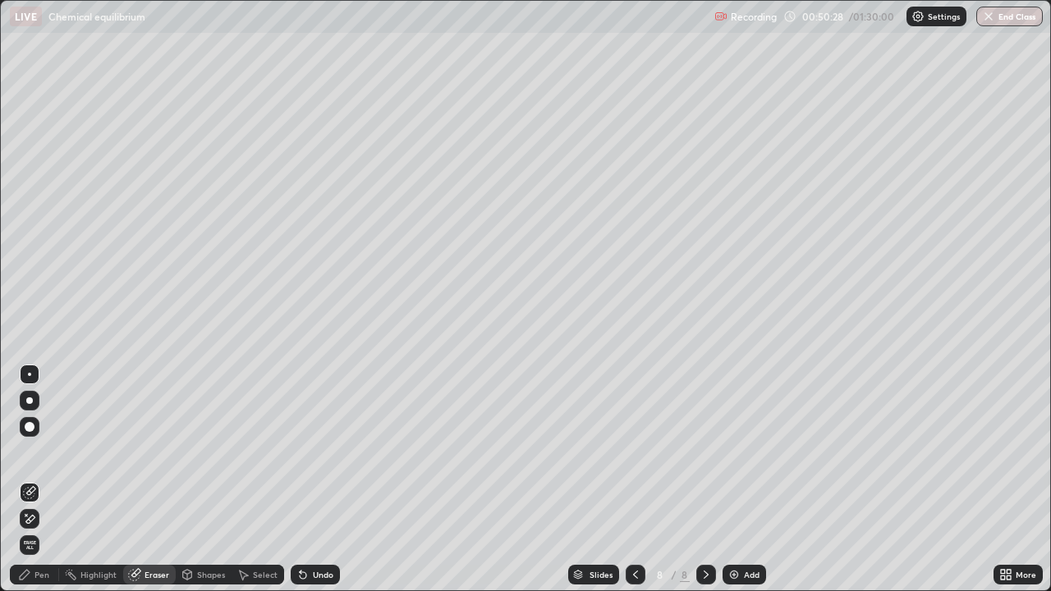
click at [35, 479] on div "Pen" at bounding box center [41, 575] width 15 height 8
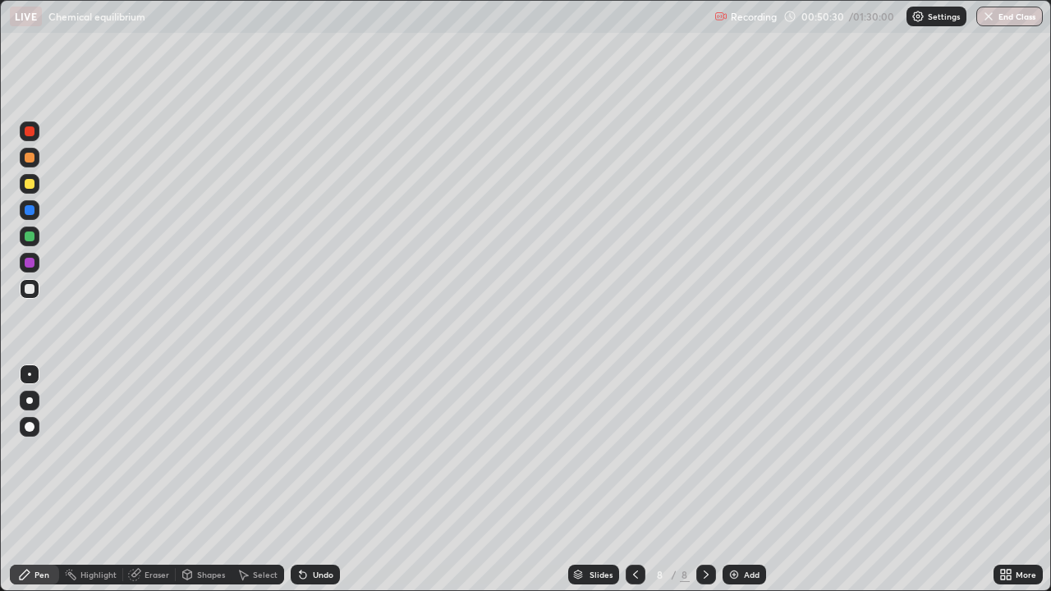
click at [159, 479] on div "Eraser" at bounding box center [149, 575] width 53 height 20
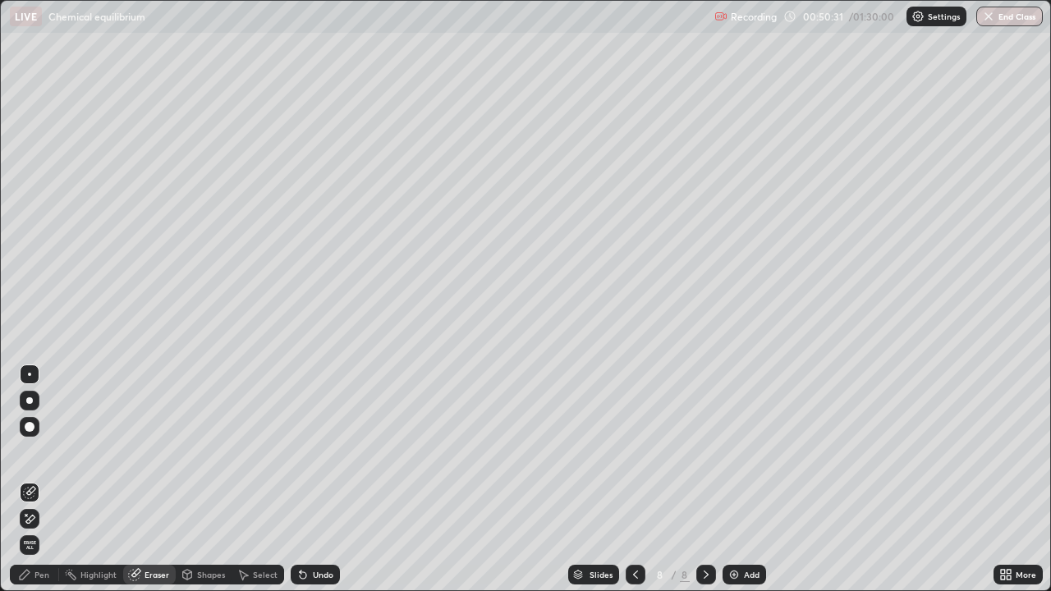
click at [39, 479] on div "Pen" at bounding box center [34, 575] width 49 height 20
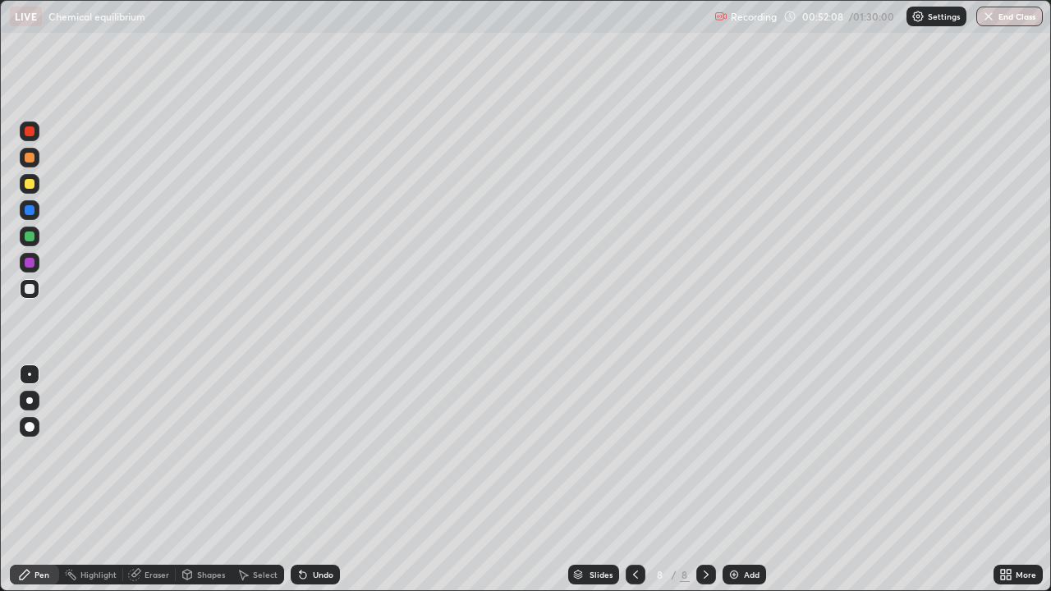
click at [33, 290] on div at bounding box center [30, 289] width 10 height 10
click at [741, 479] on div "Add" at bounding box center [744, 575] width 44 height 20
click at [315, 479] on div "Undo" at bounding box center [323, 575] width 21 height 8
click at [31, 216] on div at bounding box center [30, 210] width 20 height 20
click at [153, 479] on div "Eraser" at bounding box center [149, 575] width 53 height 20
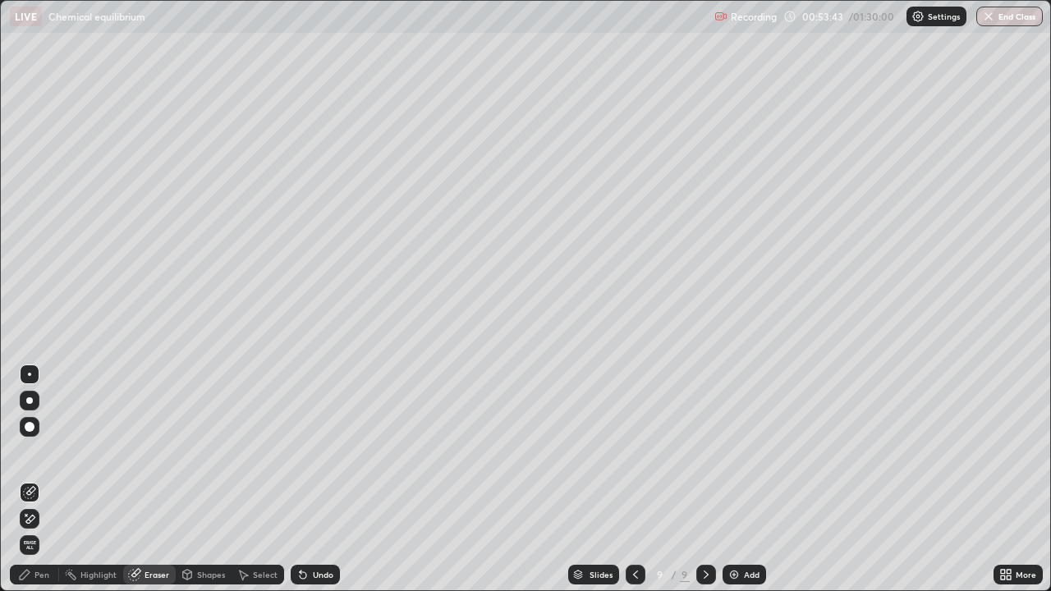
click at [38, 479] on div "Pen" at bounding box center [41, 575] width 15 height 8
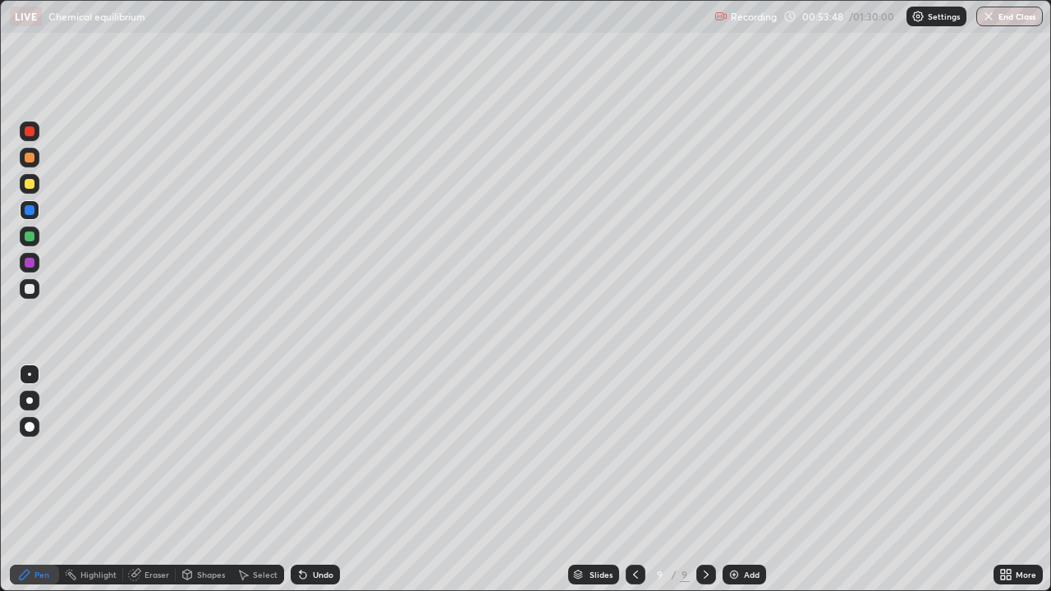
click at [253, 479] on div "Select" at bounding box center [265, 575] width 25 height 8
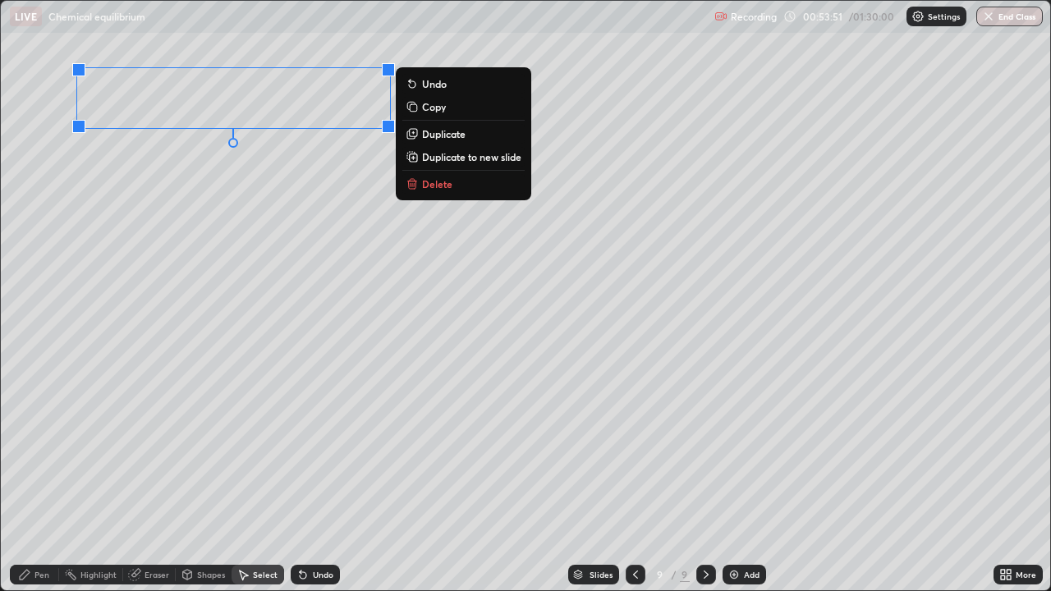
click at [434, 186] on p "Delete" at bounding box center [437, 183] width 30 height 13
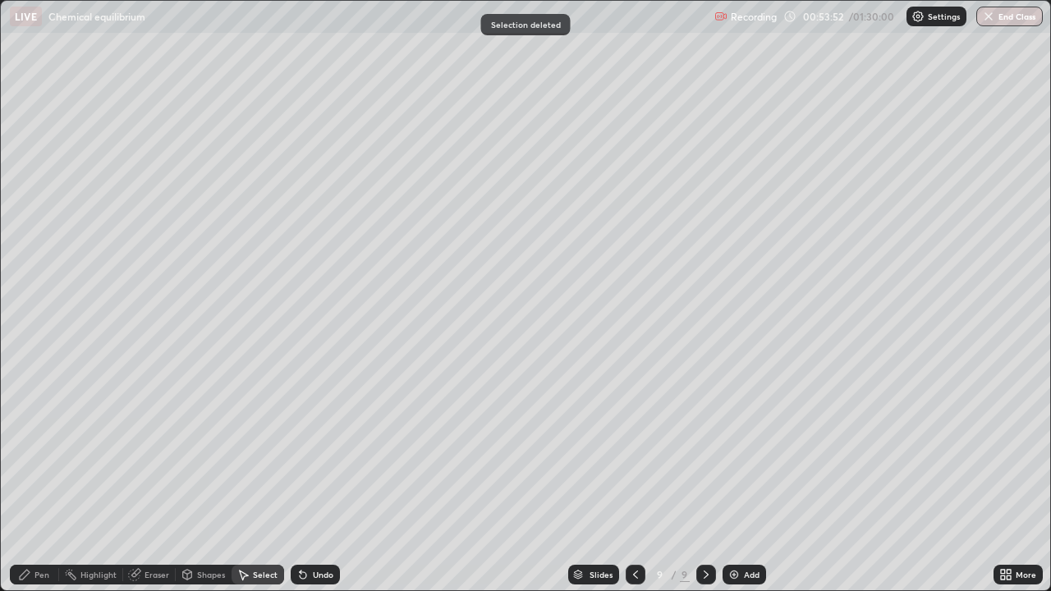
click at [158, 479] on div "Eraser" at bounding box center [156, 575] width 25 height 8
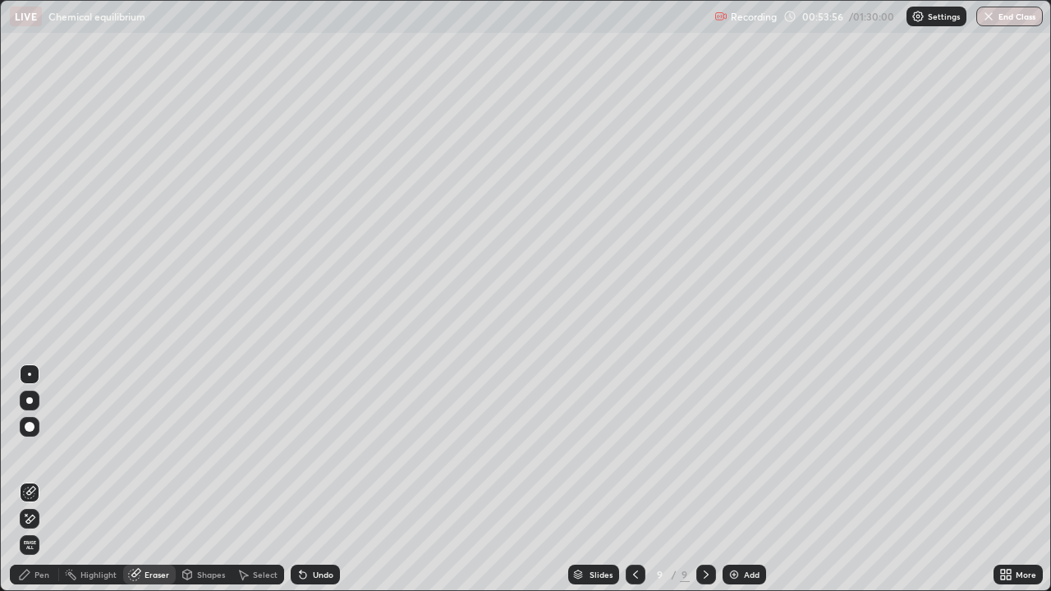
click at [39, 479] on div "Pen" at bounding box center [41, 575] width 15 height 8
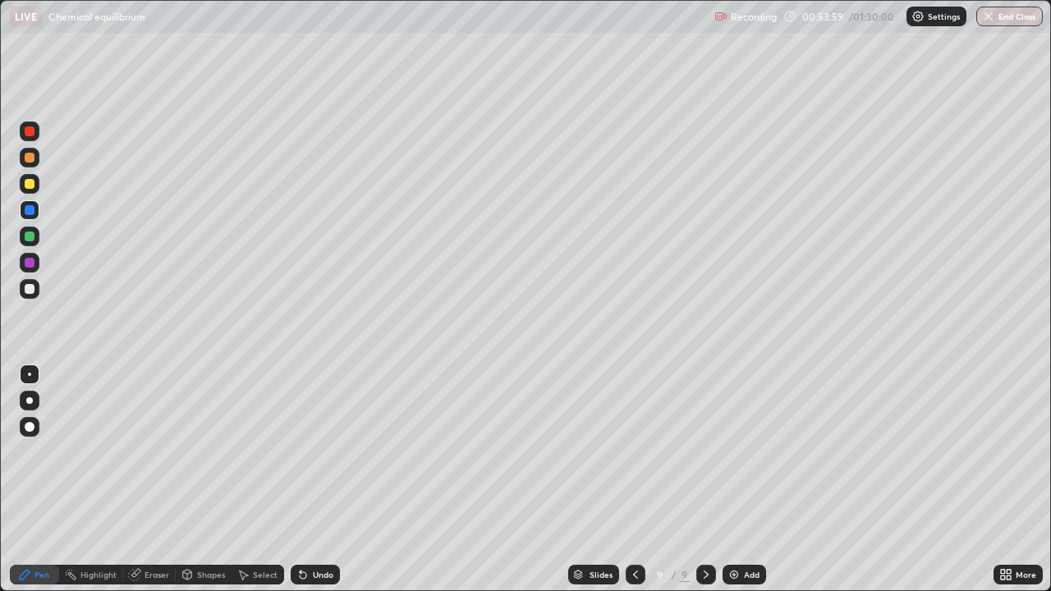
click at [323, 479] on div "Undo" at bounding box center [315, 575] width 49 height 20
click at [30, 290] on div at bounding box center [30, 289] width 10 height 10
click at [29, 213] on div at bounding box center [30, 210] width 10 height 10
click at [314, 479] on div "Undo" at bounding box center [323, 575] width 21 height 8
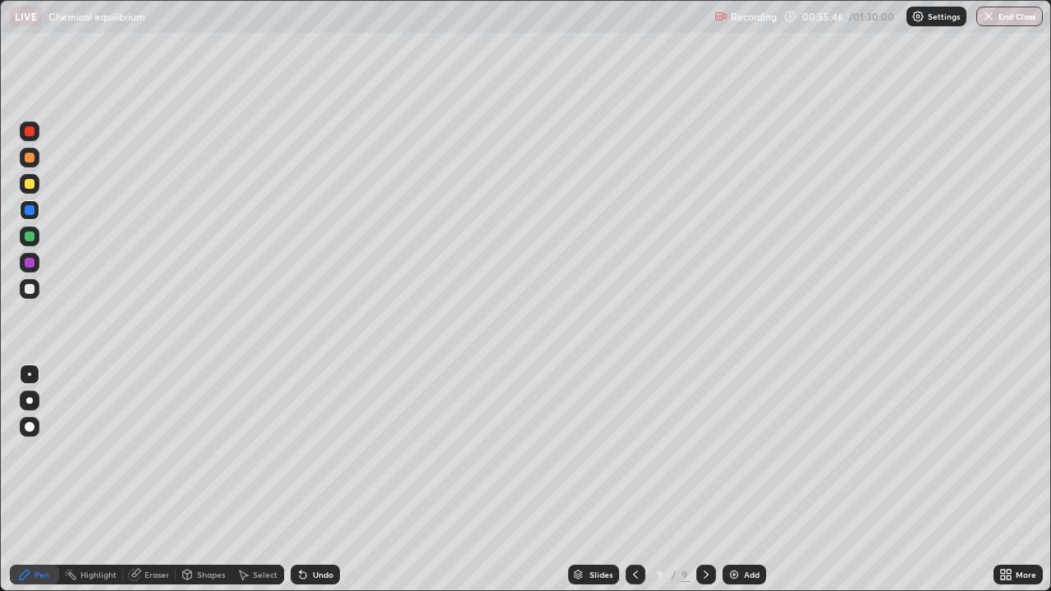
click at [313, 479] on div "Undo" at bounding box center [323, 575] width 21 height 8
click at [310, 479] on div "Undo" at bounding box center [315, 575] width 49 height 20
click at [146, 479] on div "Eraser" at bounding box center [149, 575] width 53 height 20
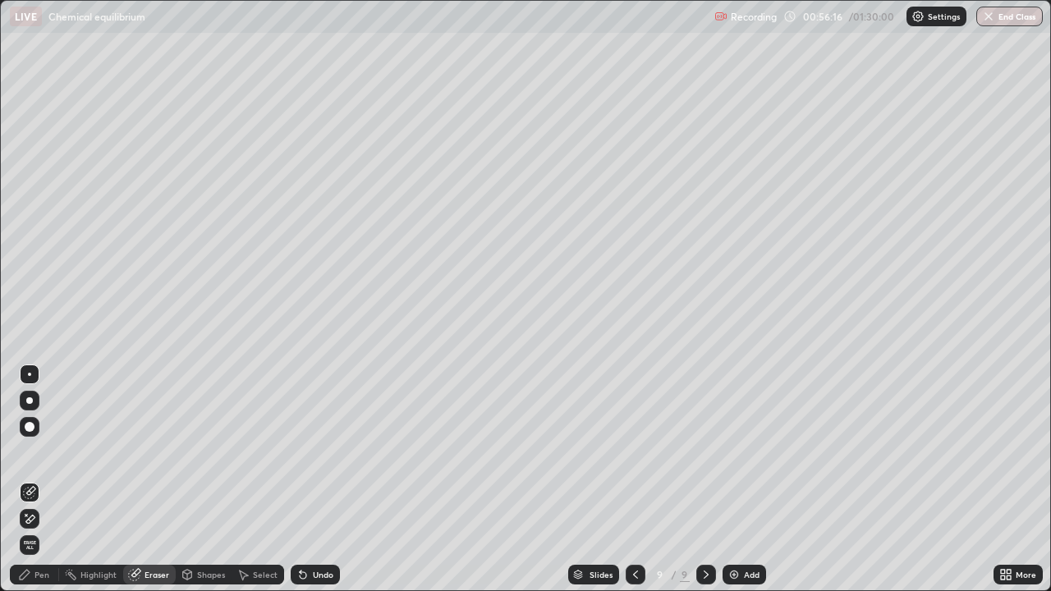
click at [45, 479] on div "Pen" at bounding box center [41, 575] width 15 height 8
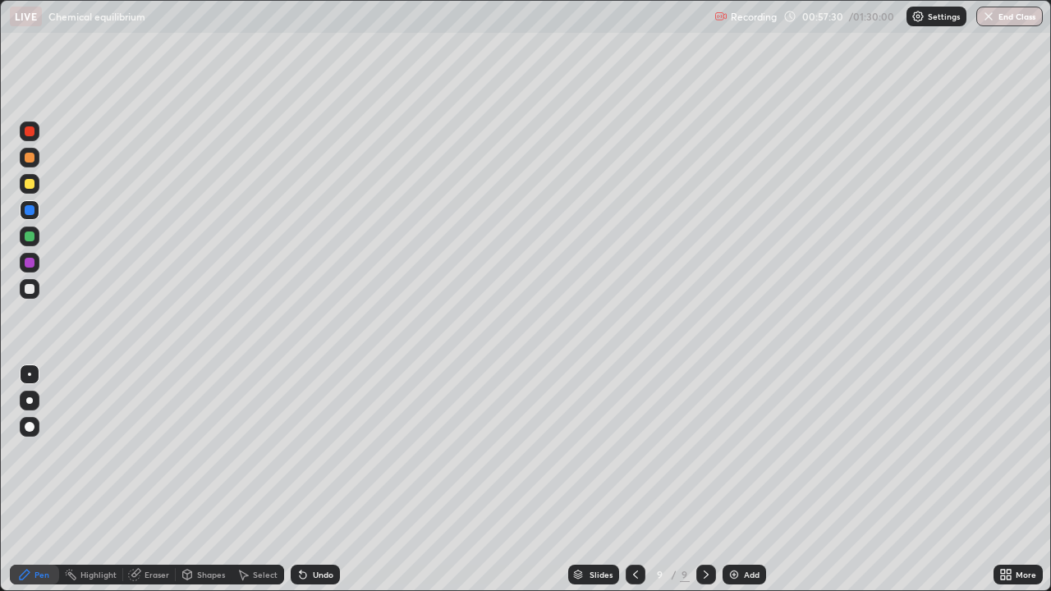
click at [149, 479] on div "Eraser" at bounding box center [156, 575] width 25 height 8
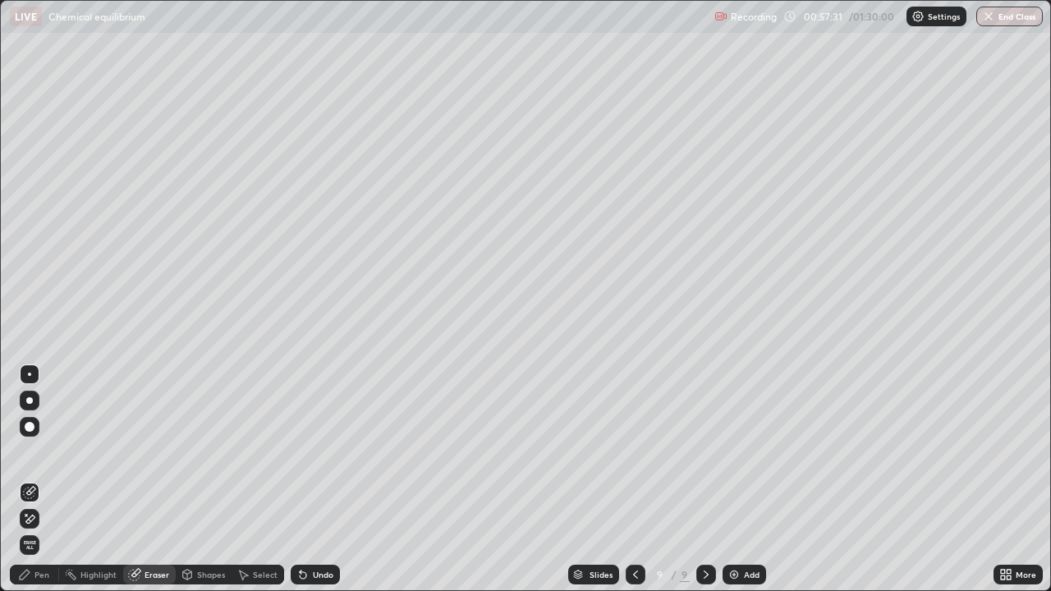
click at [41, 479] on div "Pen" at bounding box center [34, 575] width 49 height 20
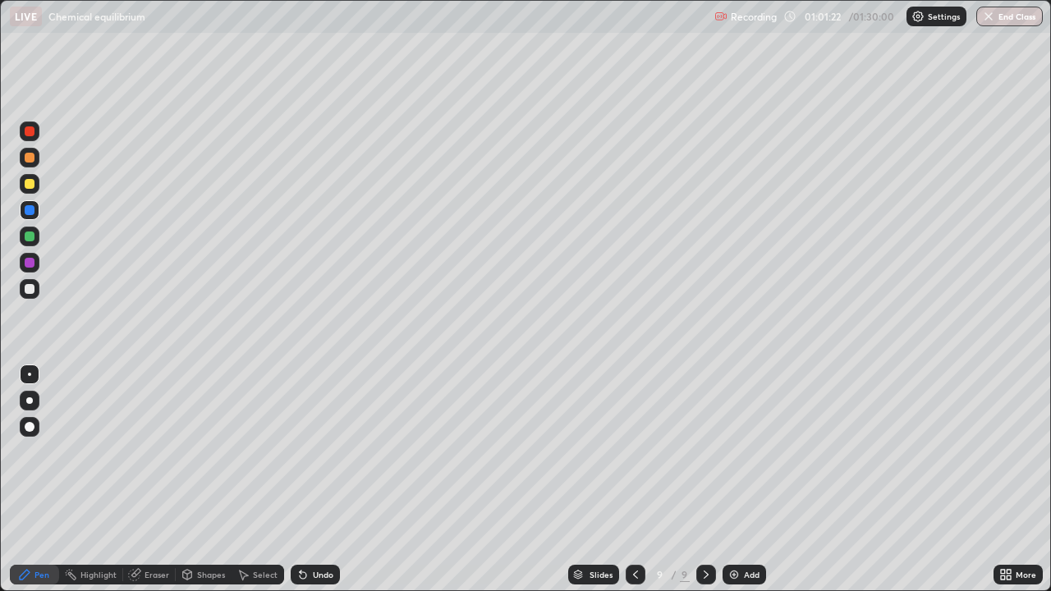
click at [741, 479] on div "Add" at bounding box center [744, 575] width 44 height 20
click at [53, 479] on div "Pen" at bounding box center [34, 575] width 49 height 20
click at [33, 289] on div at bounding box center [30, 289] width 10 height 10
click at [628, 479] on icon at bounding box center [634, 574] width 13 height 13
click at [704, 479] on icon at bounding box center [705, 574] width 13 height 13
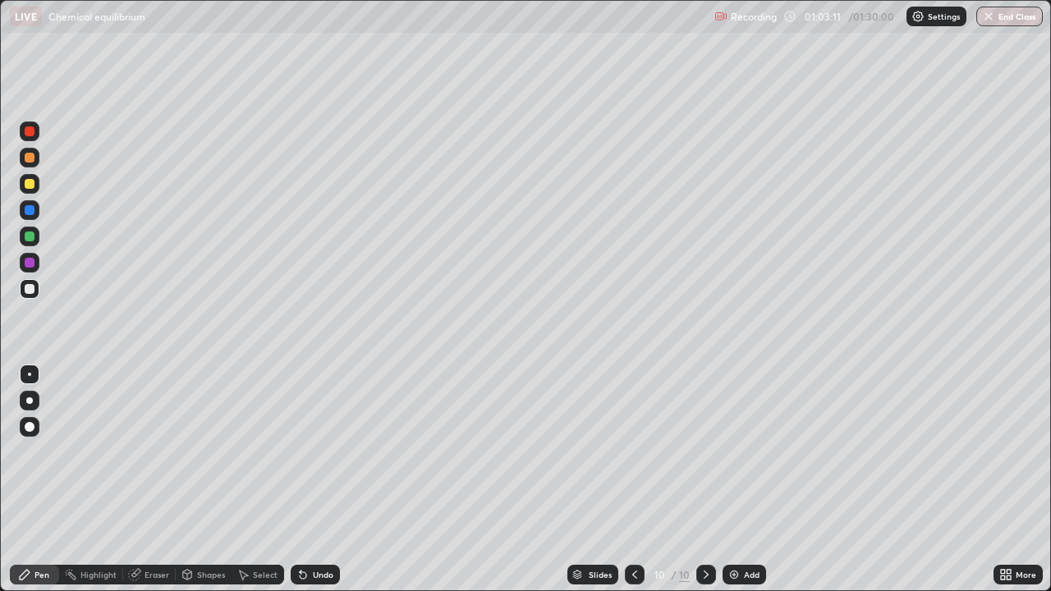
click at [635, 479] on icon at bounding box center [634, 574] width 13 height 13
click at [696, 479] on div at bounding box center [706, 574] width 20 height 33
click at [30, 185] on div at bounding box center [30, 184] width 10 height 10
click at [36, 290] on div at bounding box center [30, 289] width 20 height 20
click at [745, 479] on div "Add" at bounding box center [752, 575] width 16 height 8
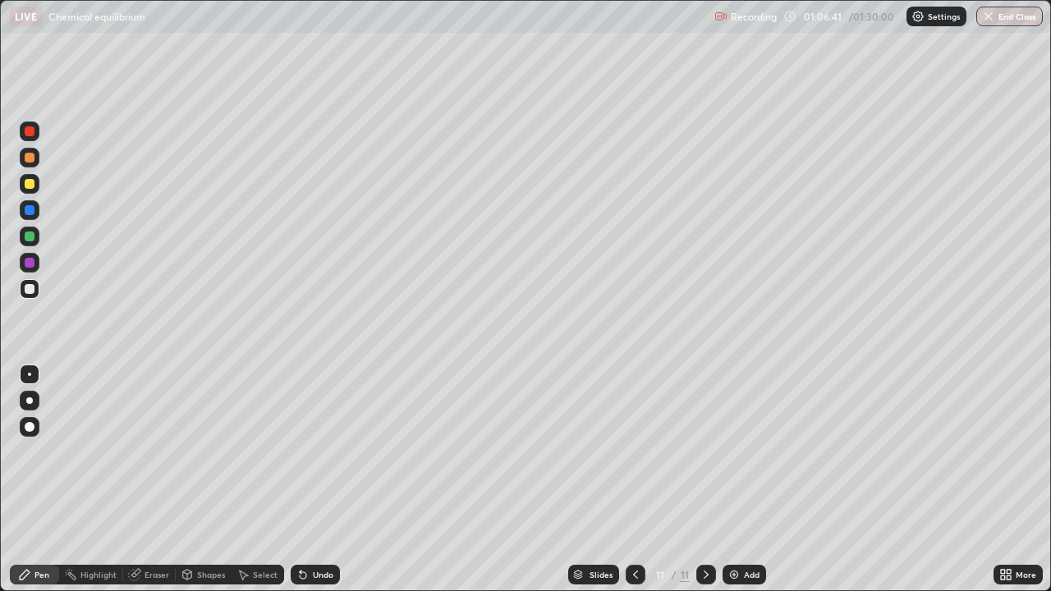
click at [314, 479] on div "Undo" at bounding box center [315, 575] width 49 height 20
click at [31, 187] on div at bounding box center [30, 184] width 10 height 10
click at [29, 296] on div at bounding box center [30, 289] width 20 height 20
click at [304, 479] on icon at bounding box center [302, 574] width 13 height 13
click at [311, 479] on div "Undo" at bounding box center [315, 575] width 49 height 20
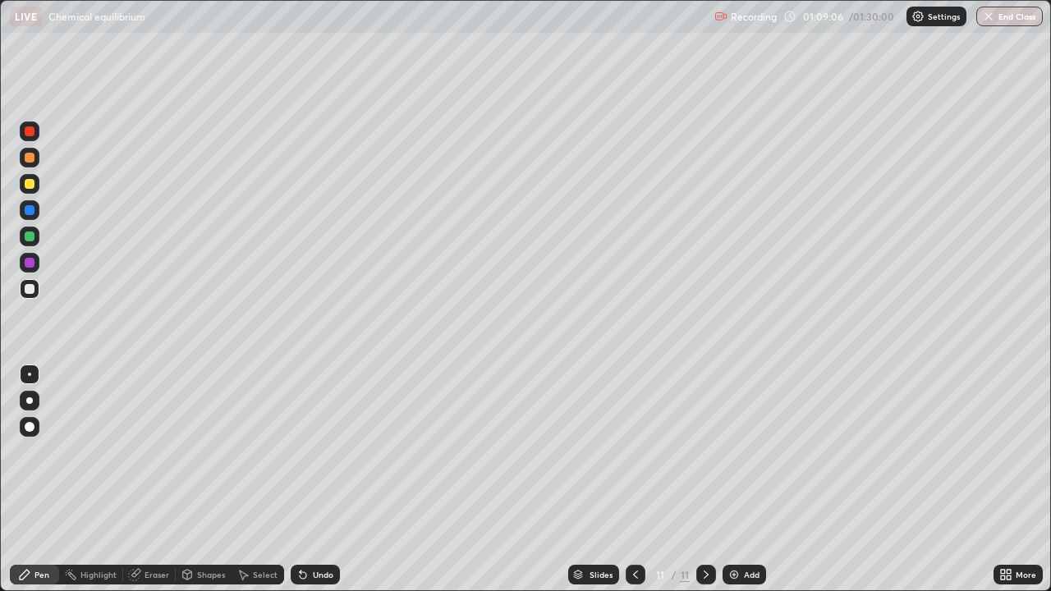
click at [316, 479] on div "Undo" at bounding box center [315, 575] width 49 height 20
click at [319, 479] on div "Undo" at bounding box center [315, 575] width 49 height 20
click at [29, 264] on div at bounding box center [30, 263] width 10 height 10
click at [261, 479] on div "Select" at bounding box center [265, 575] width 25 height 8
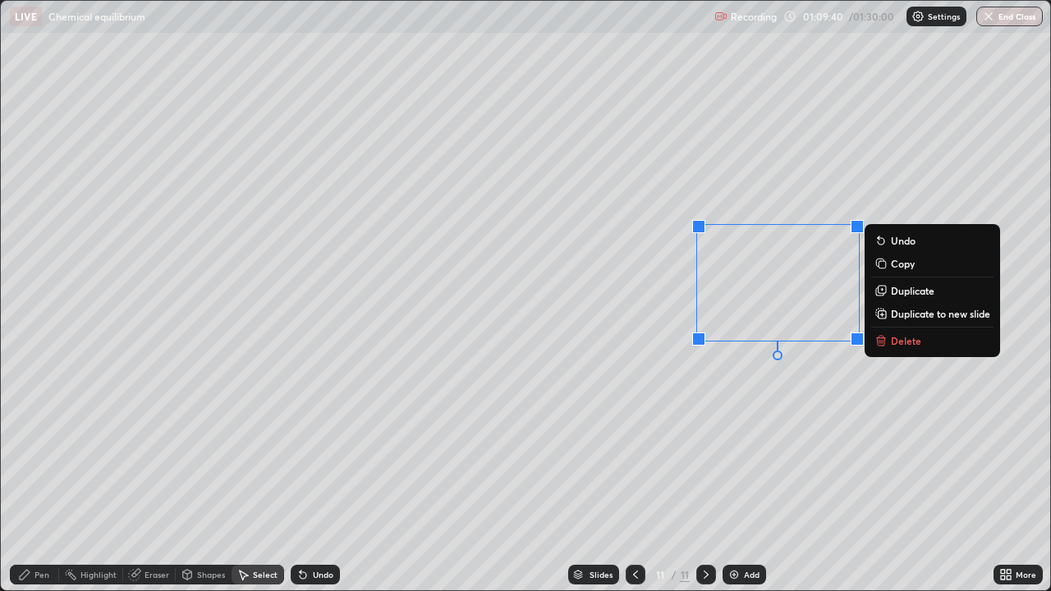
click at [893, 342] on p "Delete" at bounding box center [906, 340] width 30 height 13
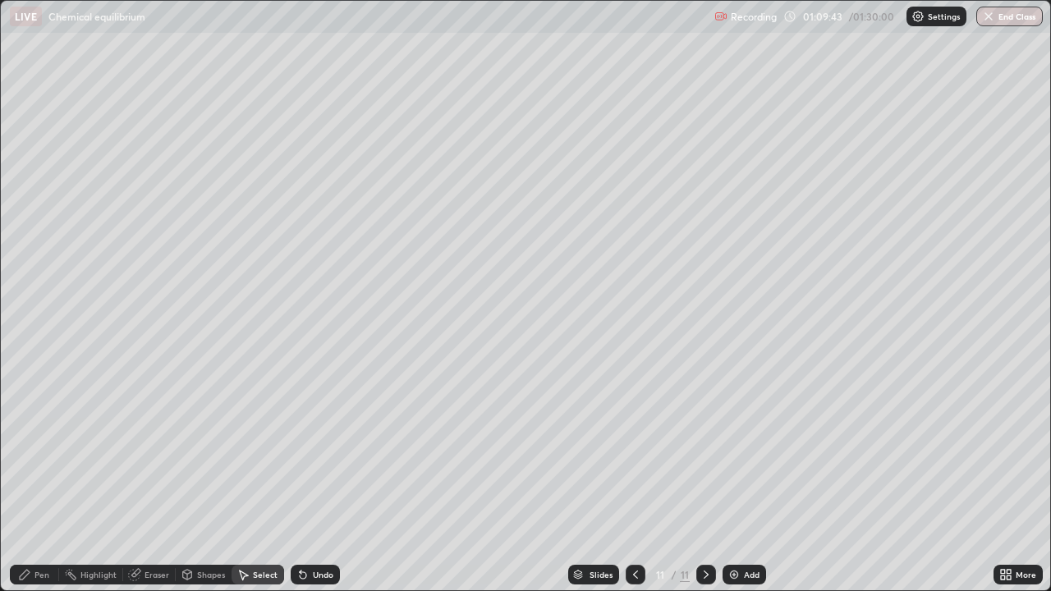
click at [44, 479] on div "Pen" at bounding box center [41, 575] width 15 height 8
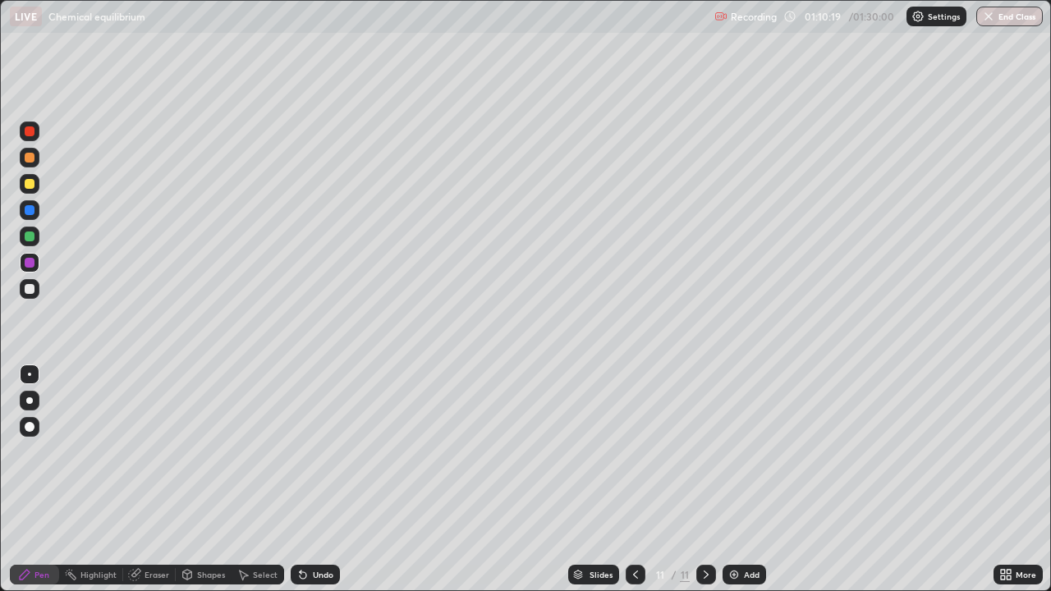
click at [163, 479] on div "Eraser" at bounding box center [156, 575] width 25 height 8
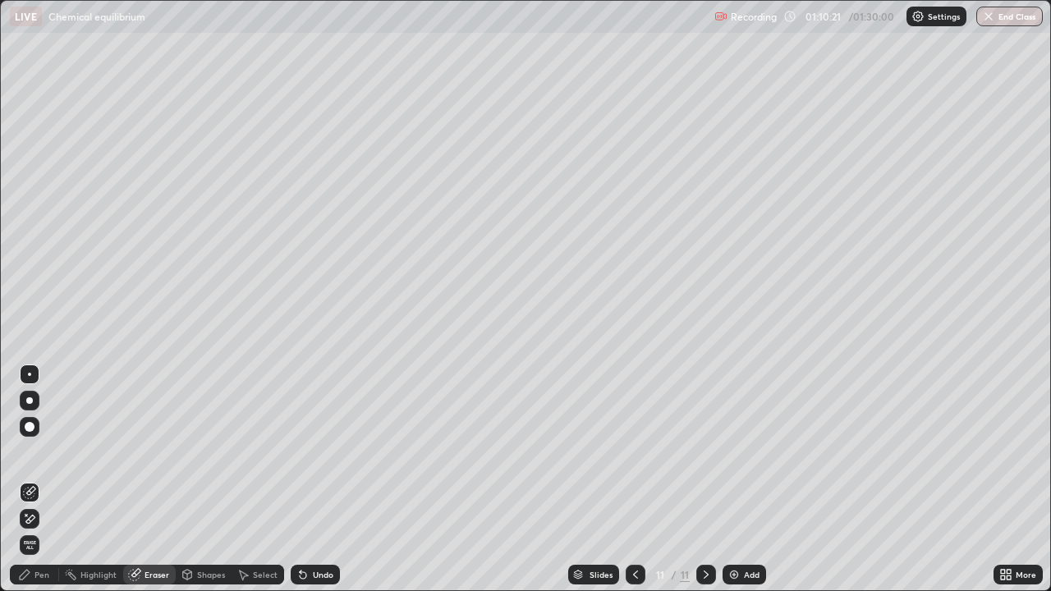
click at [34, 479] on div "Pen" at bounding box center [34, 575] width 49 height 20
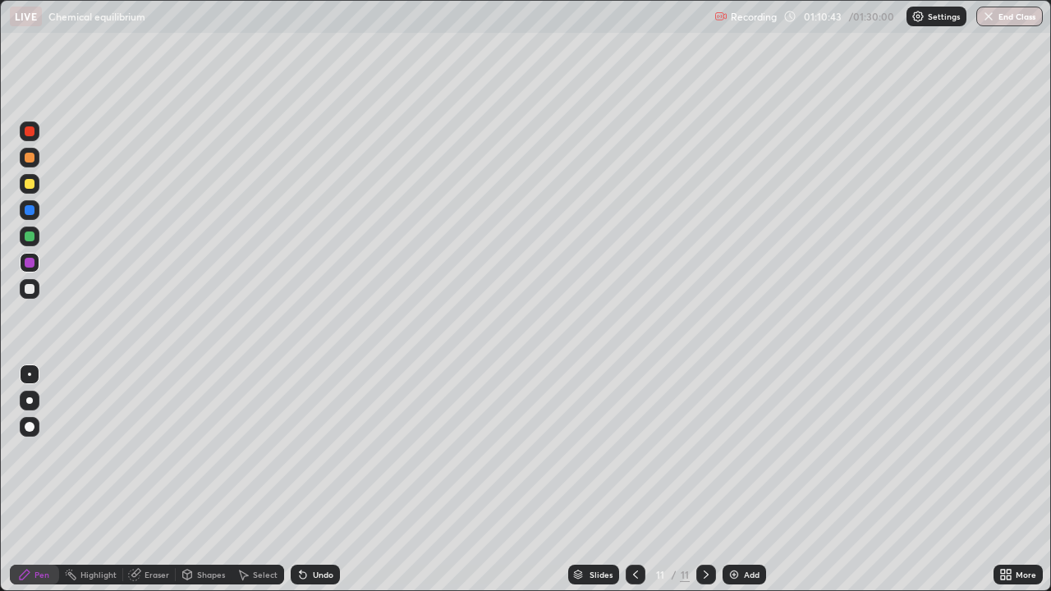
click at [300, 479] on icon at bounding box center [301, 572] width 2 height 2
click at [28, 164] on div at bounding box center [30, 158] width 20 height 20
click at [988, 17] on img "button" at bounding box center [988, 16] width 13 height 13
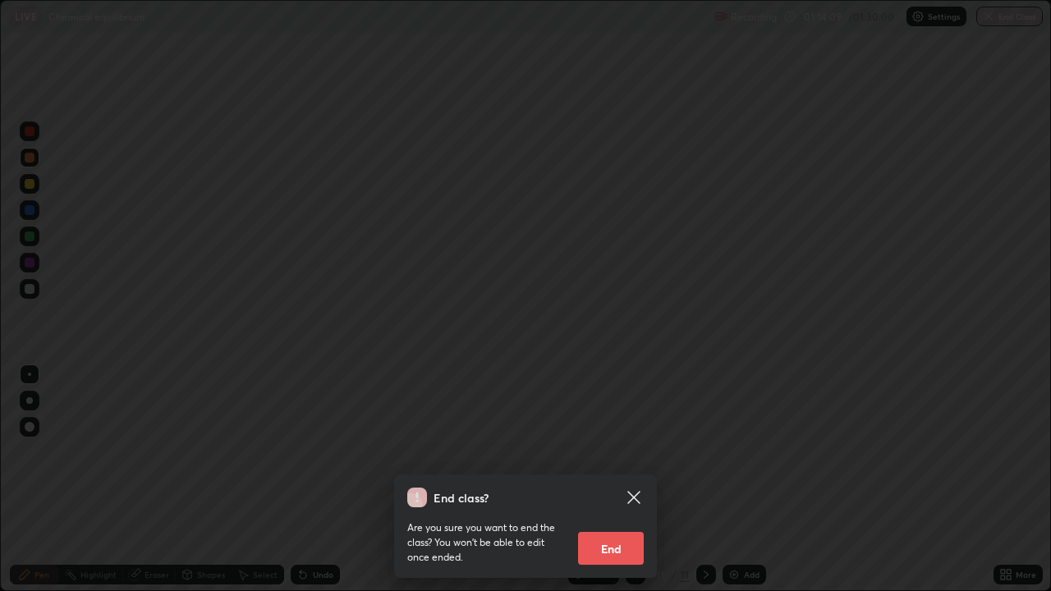
click at [612, 479] on button "End" at bounding box center [611, 548] width 66 height 33
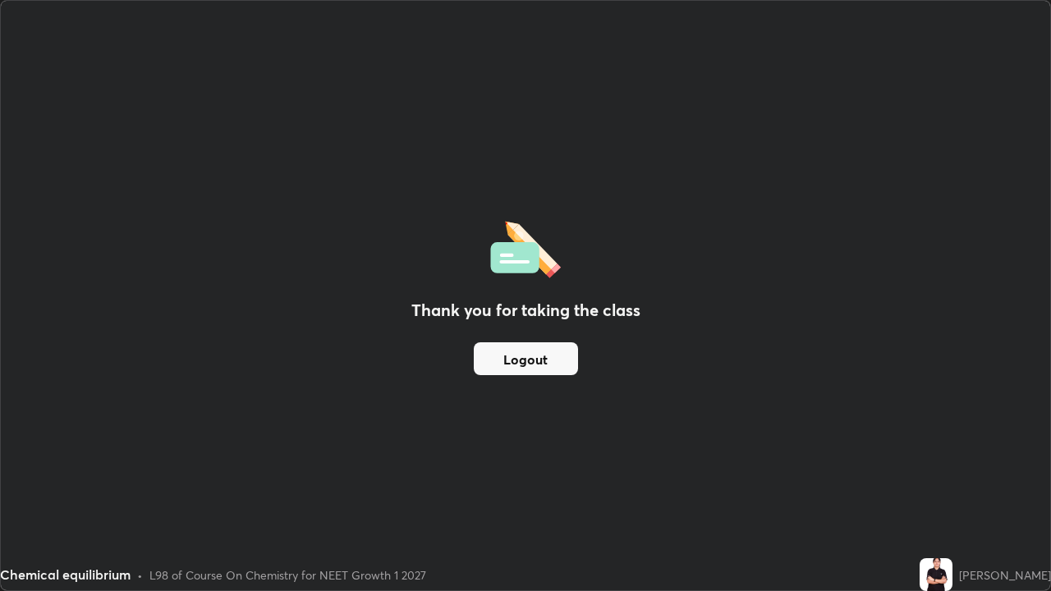
click at [530, 365] on button "Logout" at bounding box center [526, 358] width 104 height 33
